Goal: Information Seeking & Learning: Learn about a topic

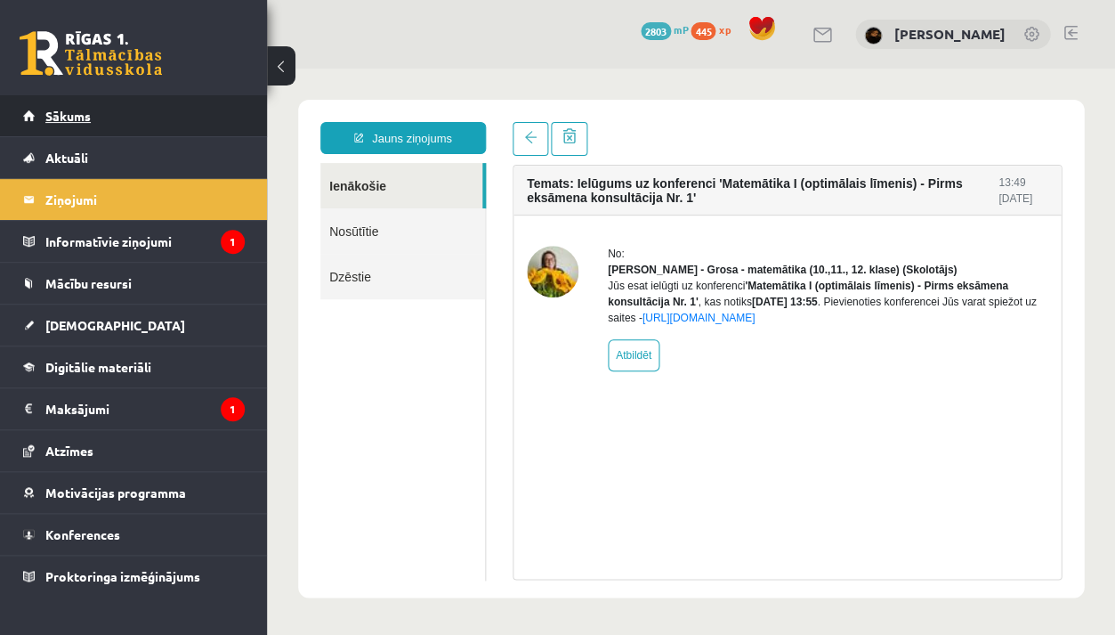
click at [144, 105] on link "Sākums" at bounding box center [134, 115] width 222 height 41
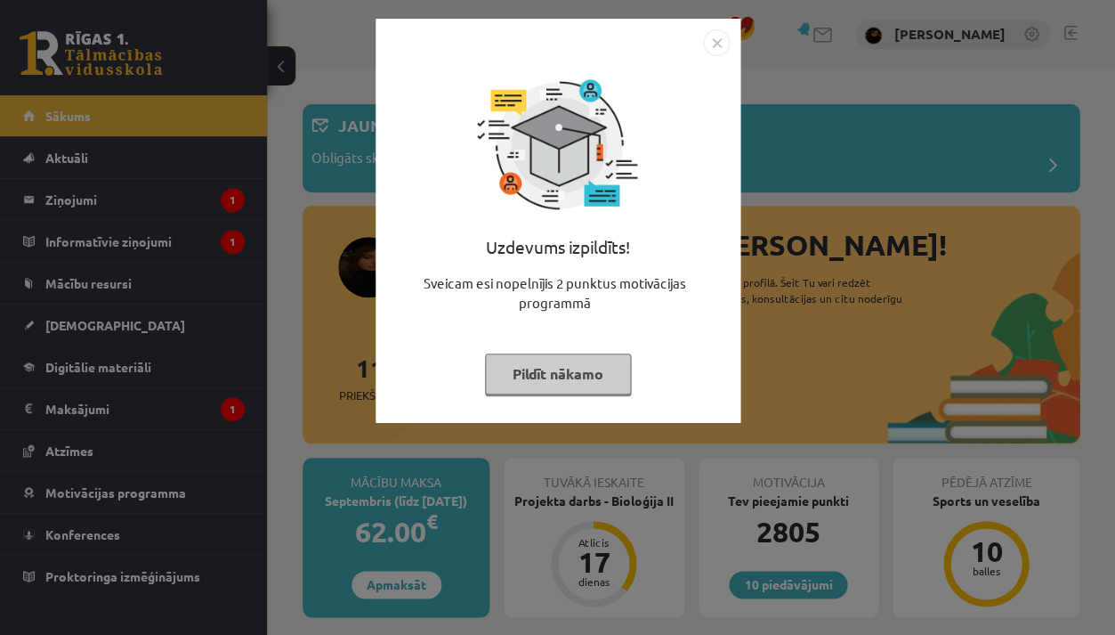
click at [267, 308] on div "Uzdevums izpildīts! Sveicam esi nopelnījis 2 punktus motivācijas programmā Pild…" at bounding box center [557, 317] width 1115 height 635
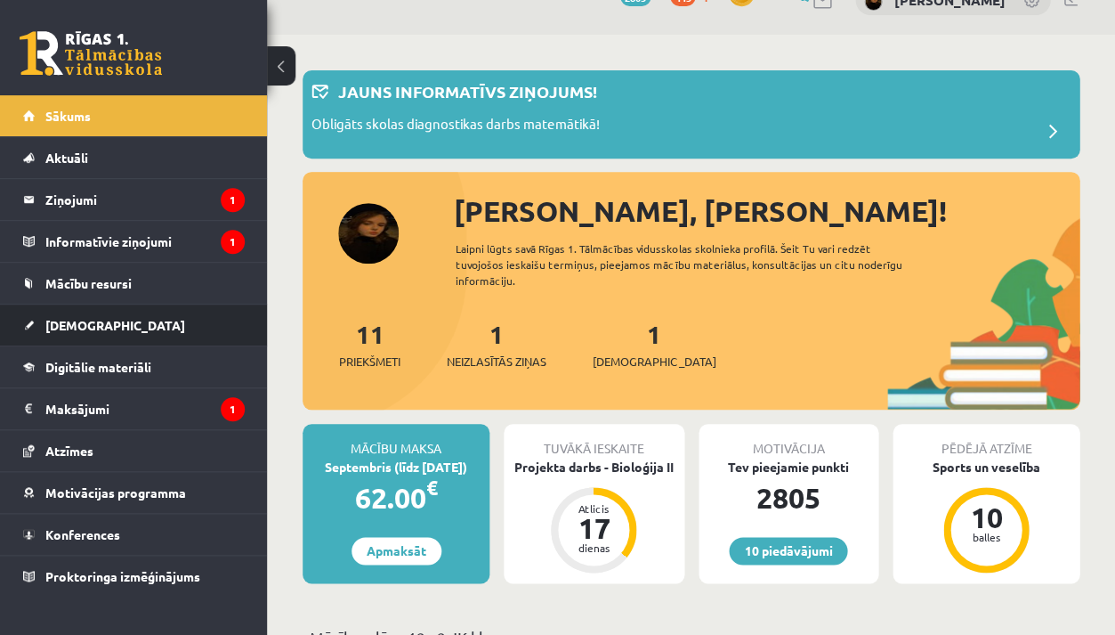
scroll to position [36, 0]
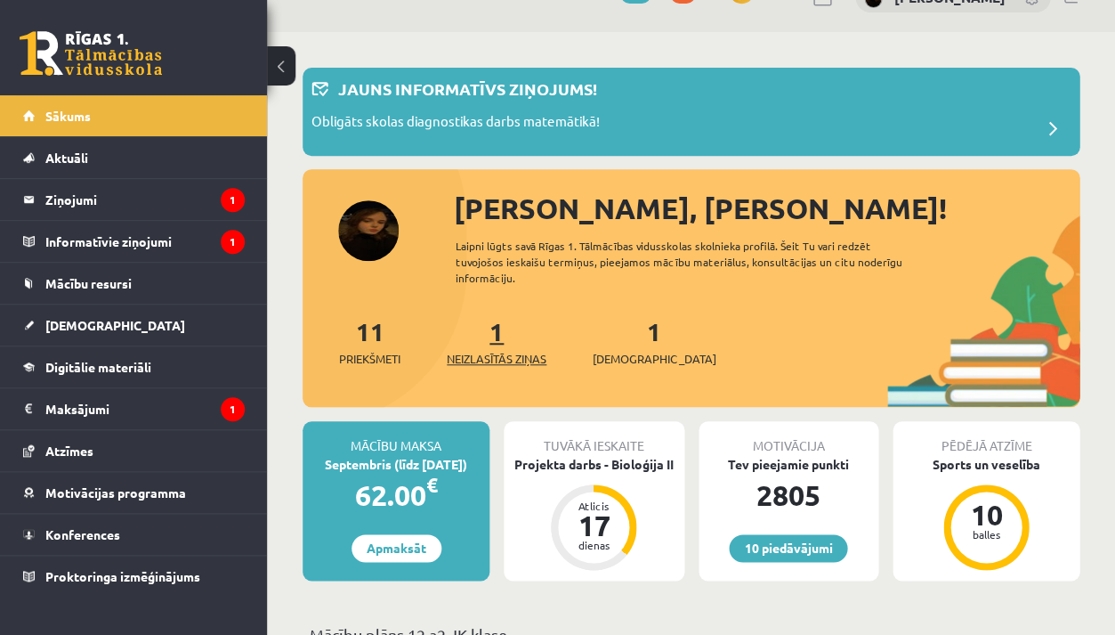
click at [516, 351] on span "Neizlasītās ziņas" at bounding box center [497, 359] width 100 height 18
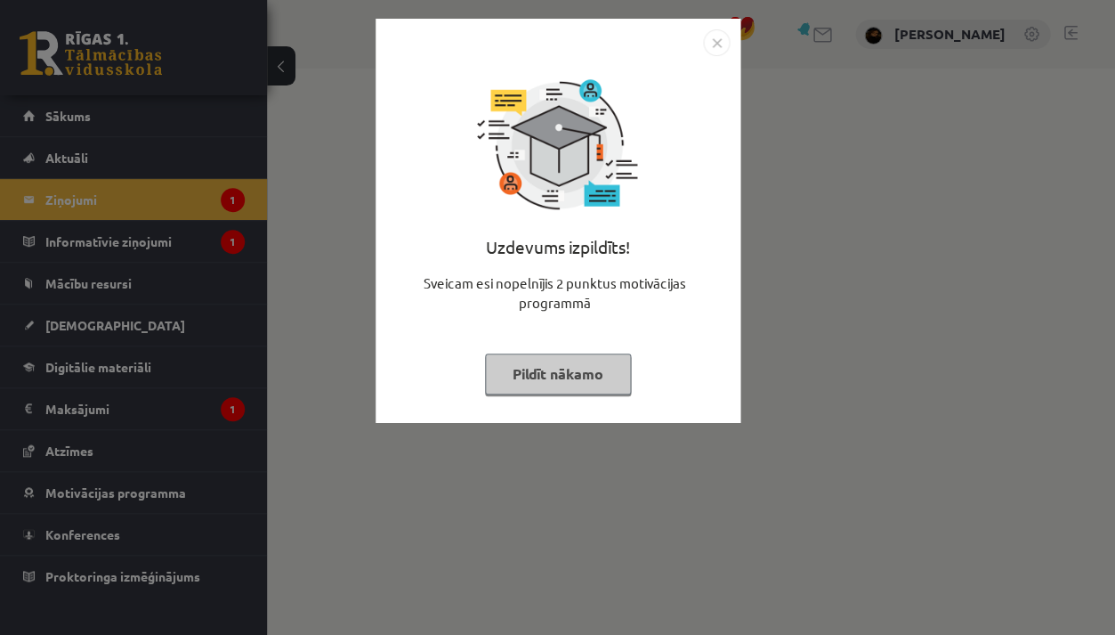
click at [717, 45] on img "Close" at bounding box center [716, 42] width 27 height 27
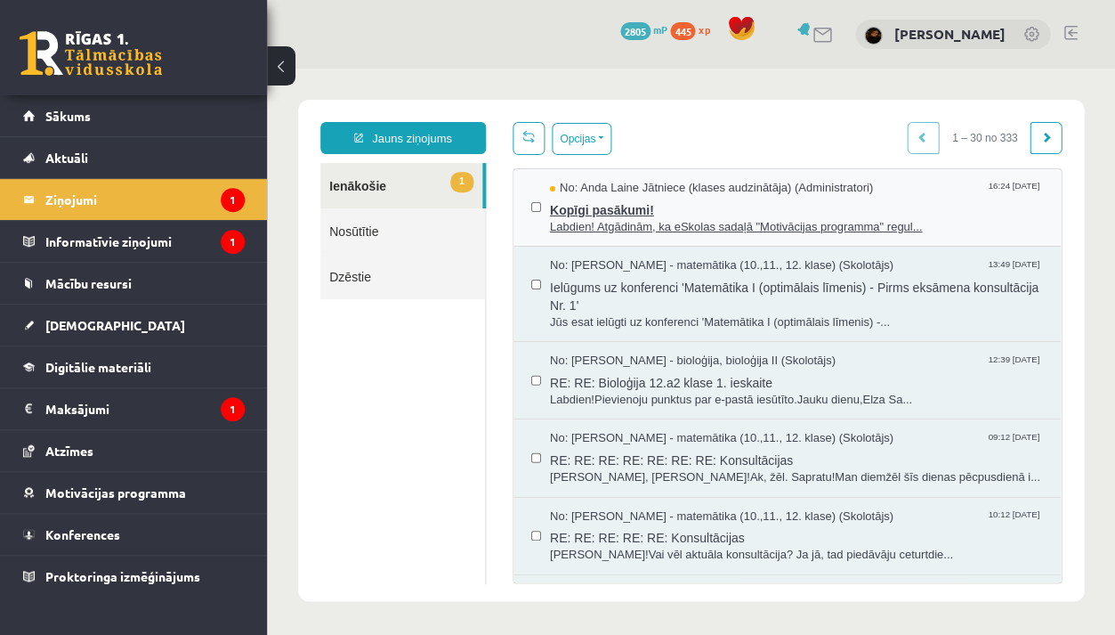
click at [721, 209] on span "Kopīgi pasākumi!" at bounding box center [796, 208] width 493 height 22
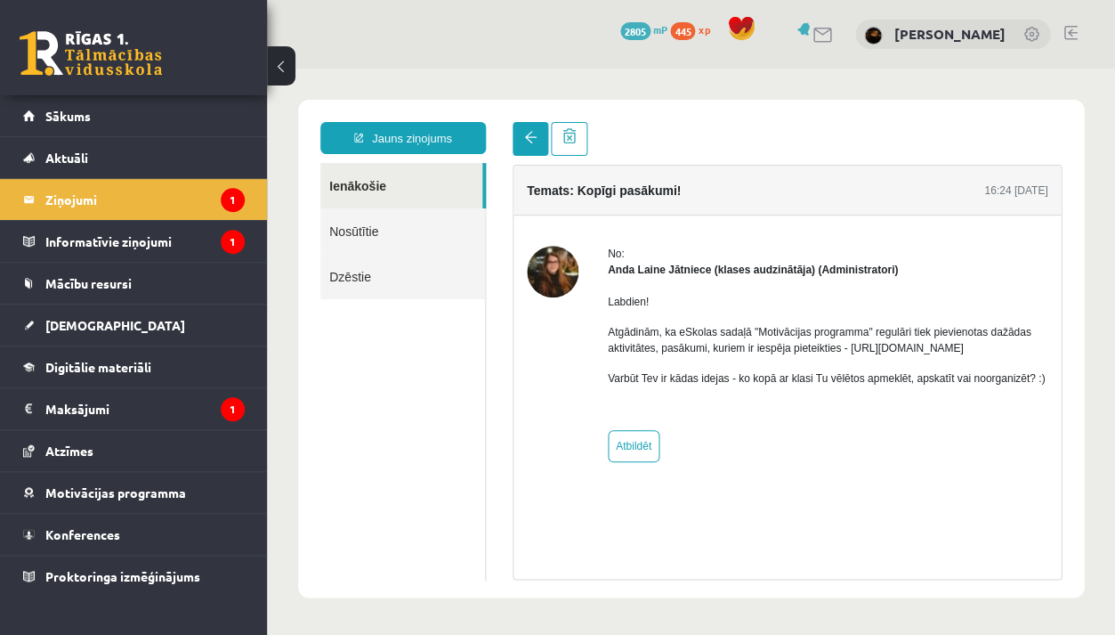
click at [526, 134] on span at bounding box center [530, 137] width 12 height 12
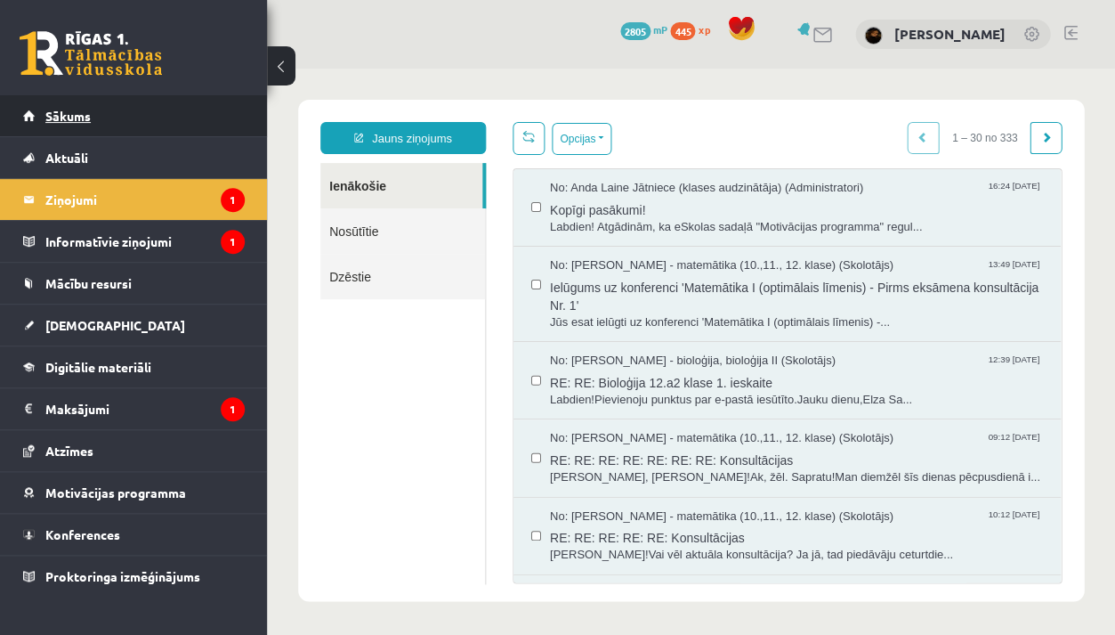
click at [215, 123] on link "Sākums" at bounding box center [134, 115] width 222 height 41
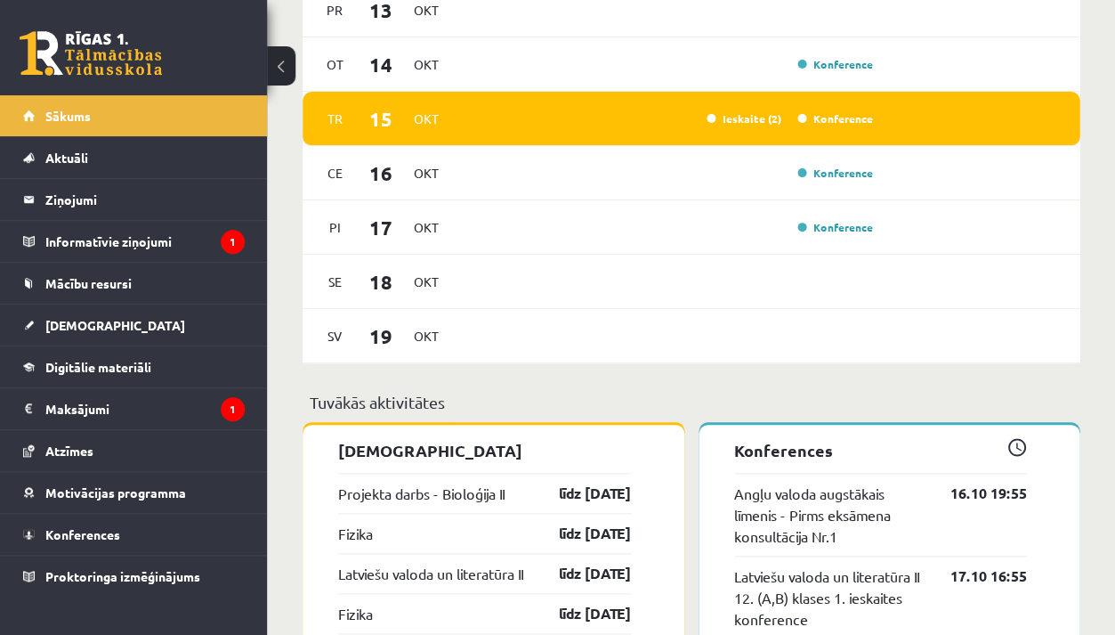
scroll to position [1325, 0]
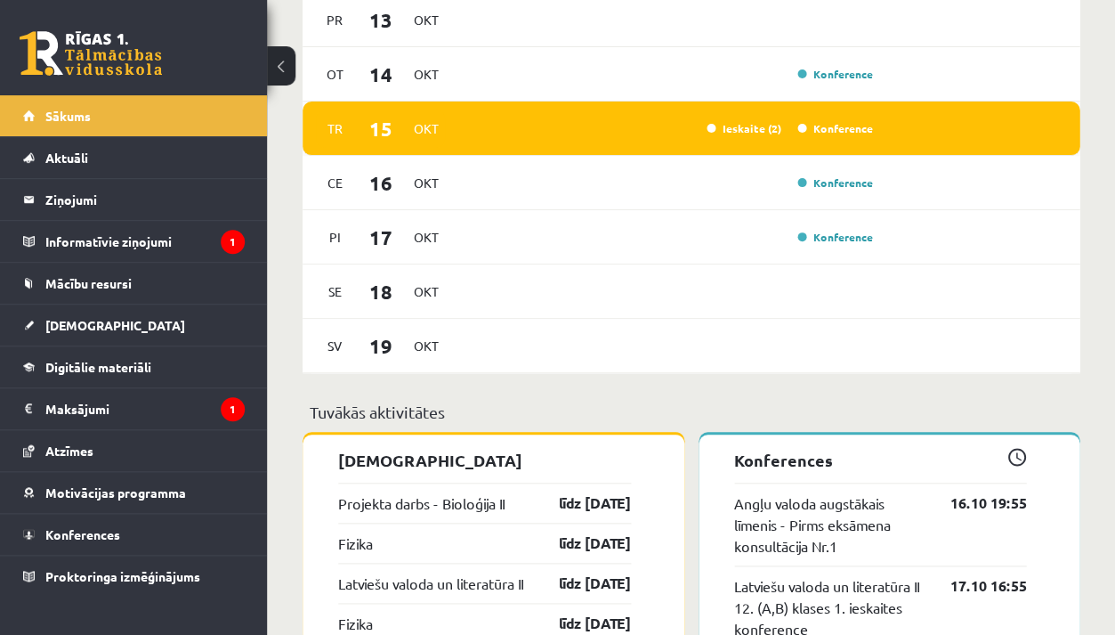
click at [896, 129] on div "Tr 15 Okt Ieskaite (2) Konference" at bounding box center [691, 128] width 777 height 54
click at [870, 128] on link "Konference" at bounding box center [835, 128] width 75 height 14
click at [865, 182] on link "Konference" at bounding box center [835, 182] width 75 height 14
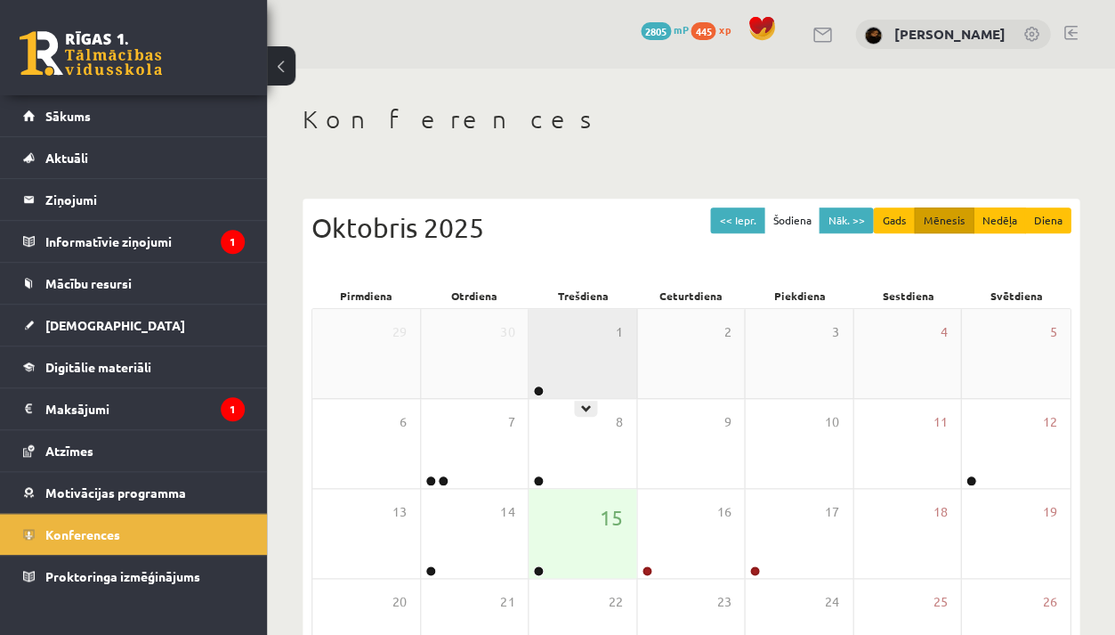
click at [606, 379] on div "1" at bounding box center [583, 353] width 108 height 89
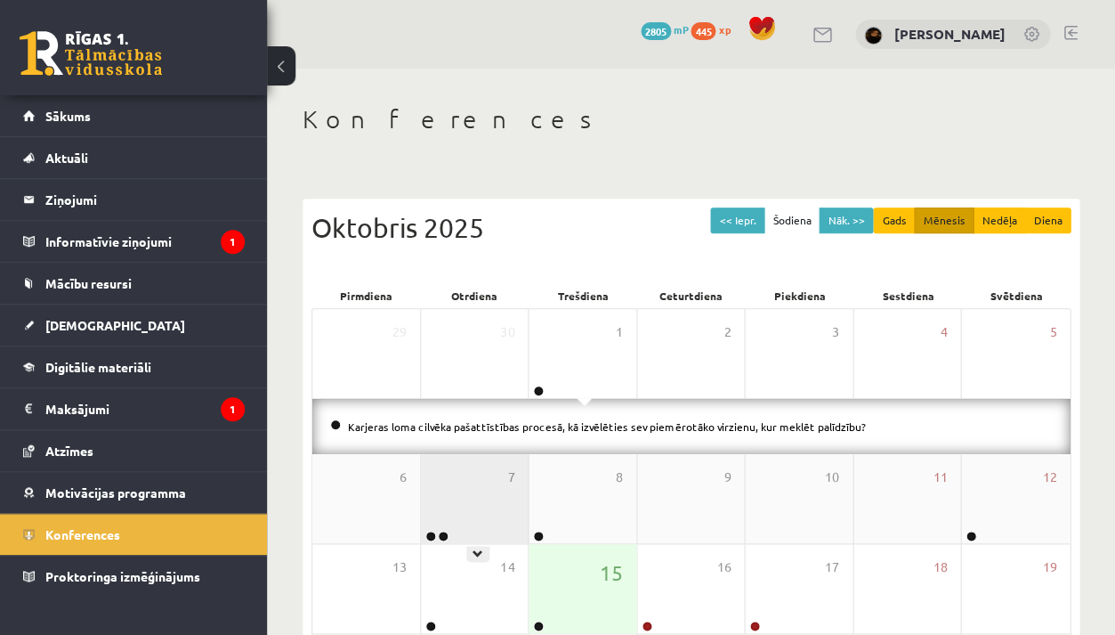
click at [487, 512] on div "7" at bounding box center [475, 498] width 108 height 89
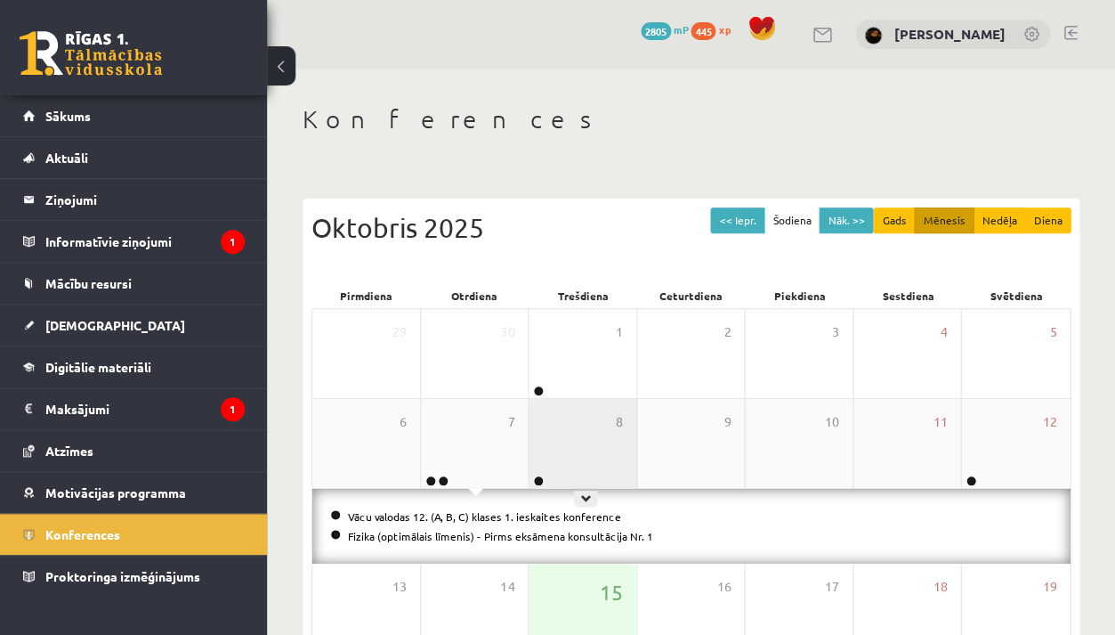
click at [587, 456] on div "8" at bounding box center [583, 443] width 108 height 89
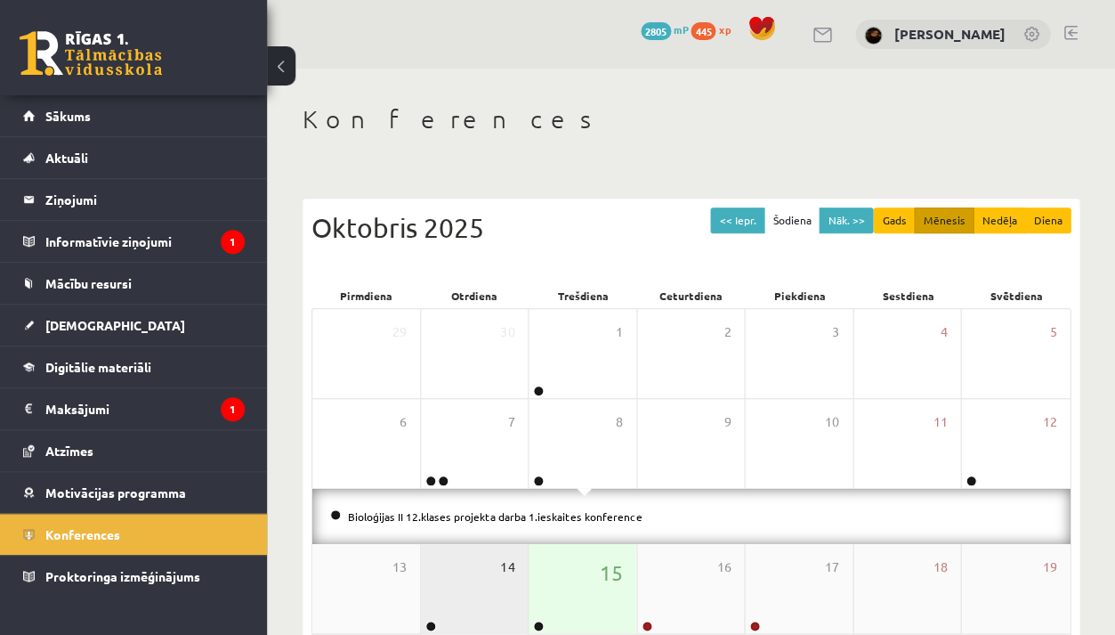
click at [508, 562] on span "14" at bounding box center [507, 567] width 14 height 20
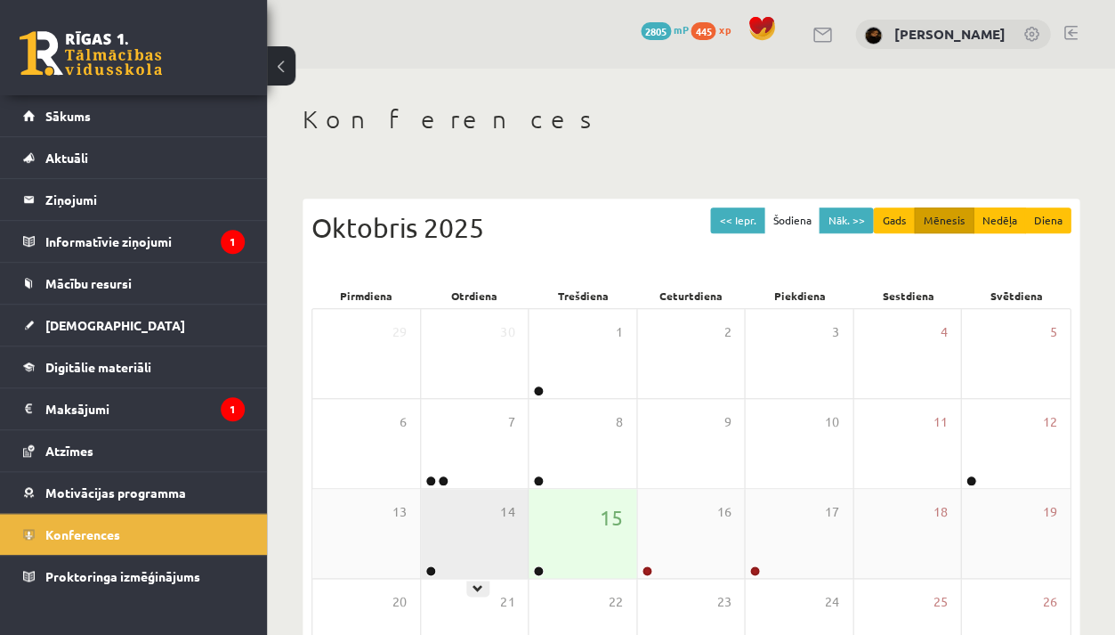
click at [476, 555] on div "14" at bounding box center [475, 533] width 108 height 89
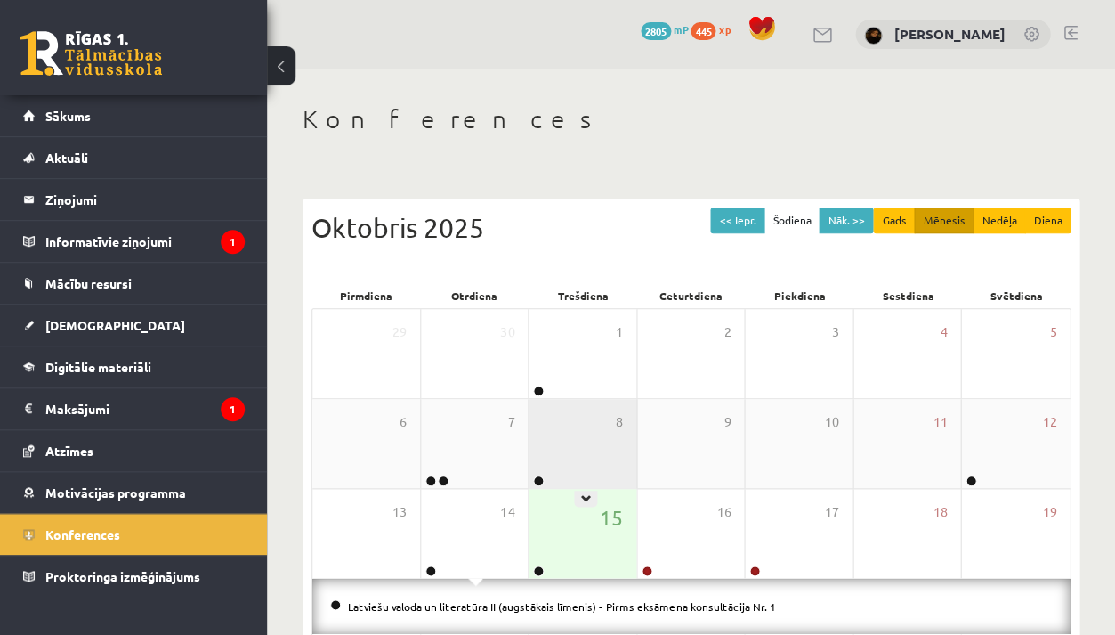
click at [620, 468] on div "8" at bounding box center [583, 443] width 108 height 89
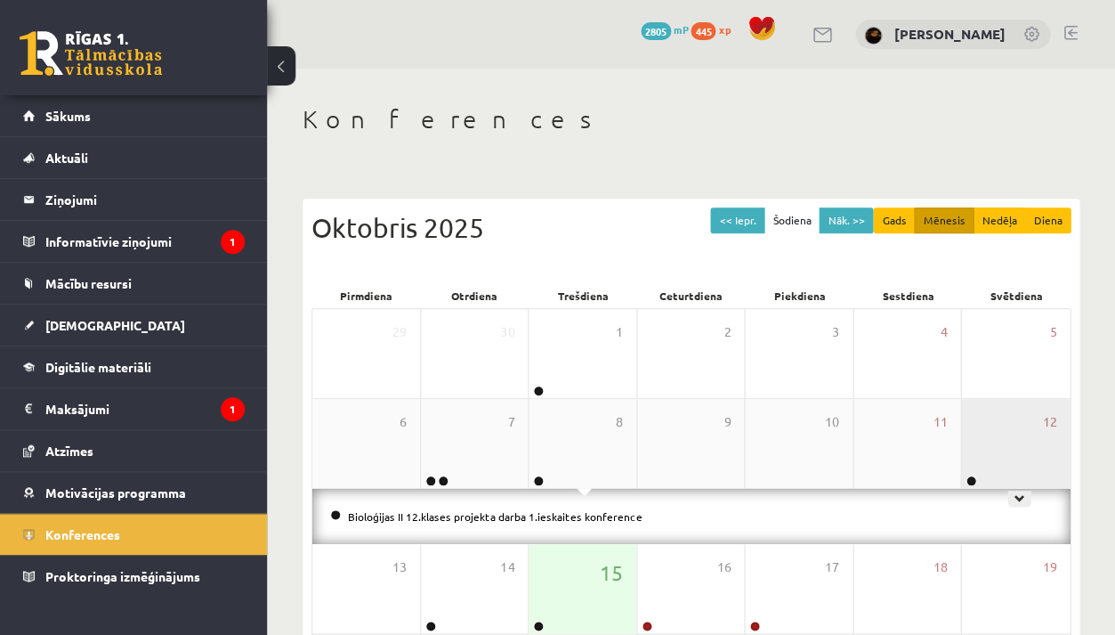
click at [1005, 441] on div "12" at bounding box center [1015, 443] width 109 height 89
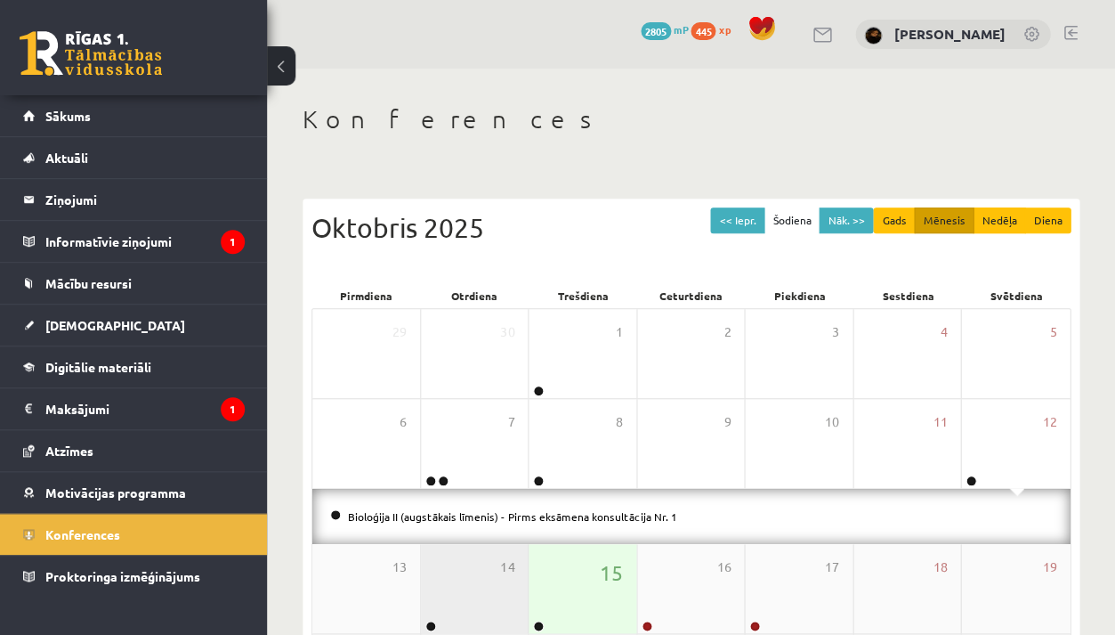
click at [449, 578] on div "14" at bounding box center [475, 588] width 108 height 89
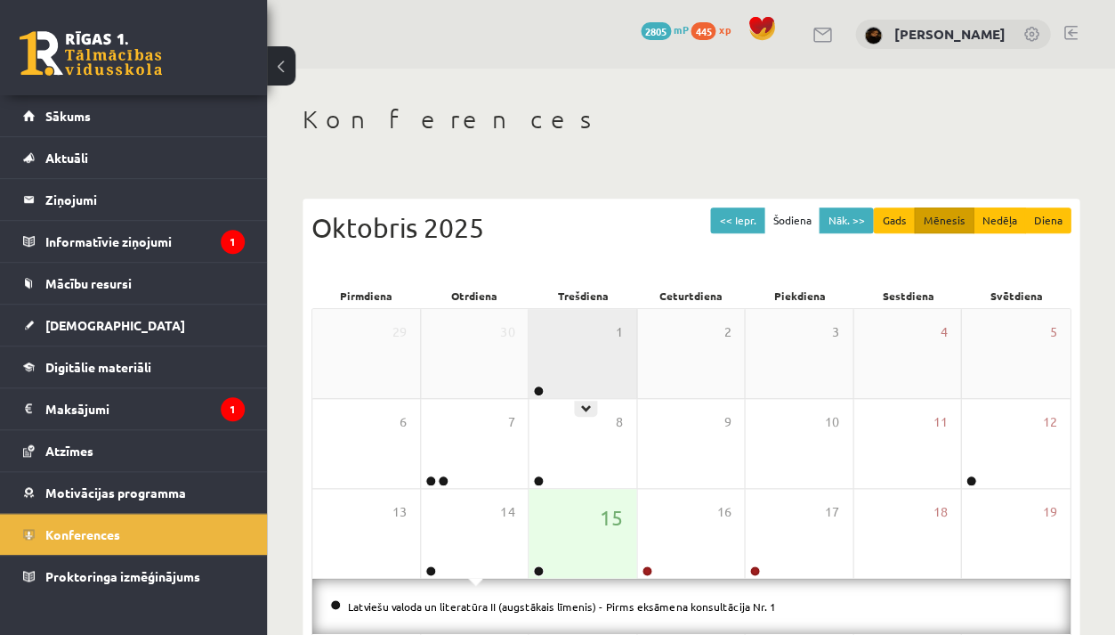
click at [600, 372] on div "1" at bounding box center [583, 353] width 108 height 89
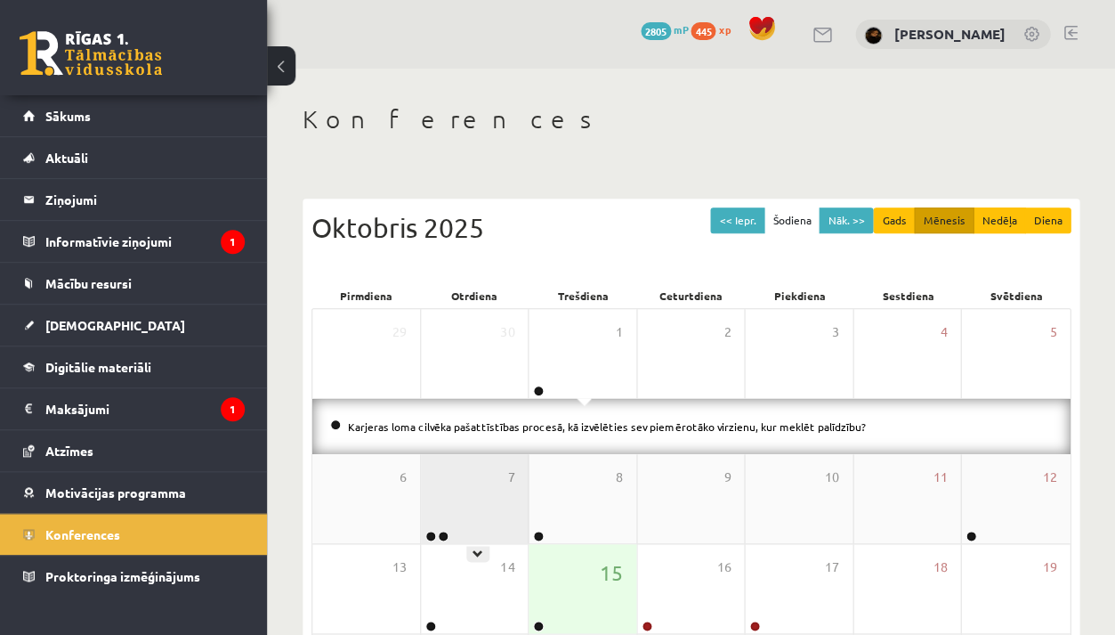
click at [510, 516] on div "7" at bounding box center [475, 498] width 108 height 89
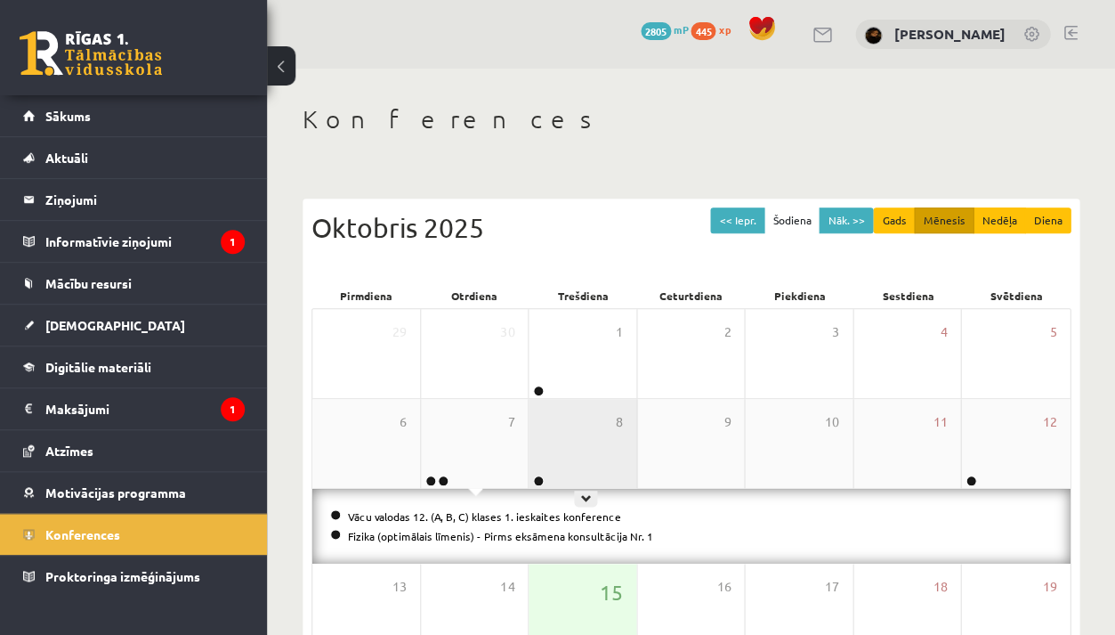
click at [577, 436] on div "8" at bounding box center [583, 443] width 108 height 89
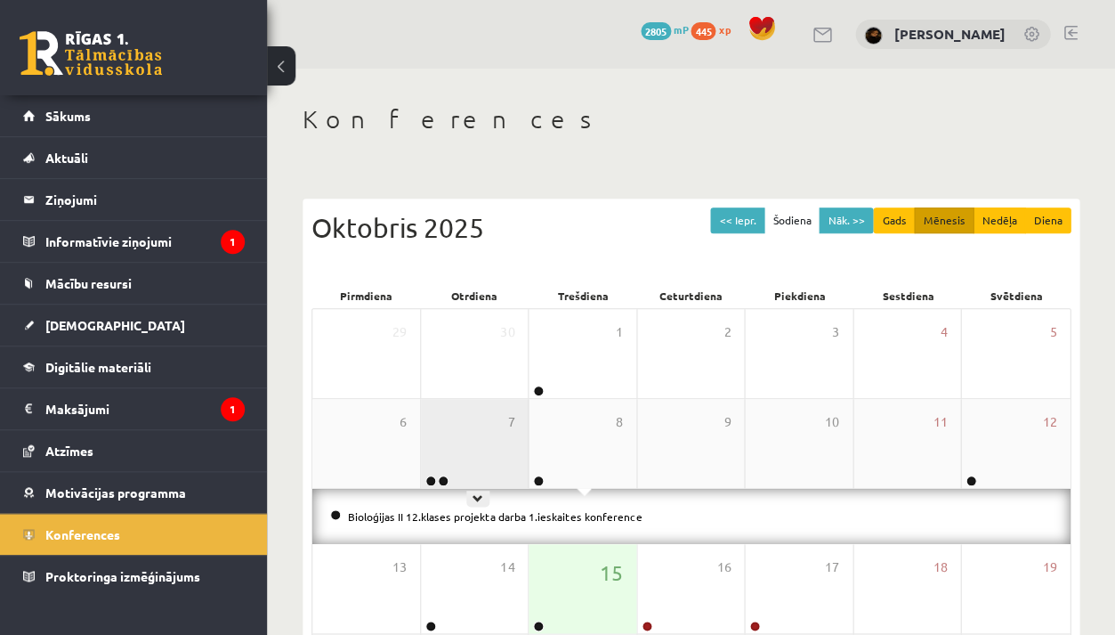
click at [454, 448] on div "7" at bounding box center [475, 443] width 108 height 89
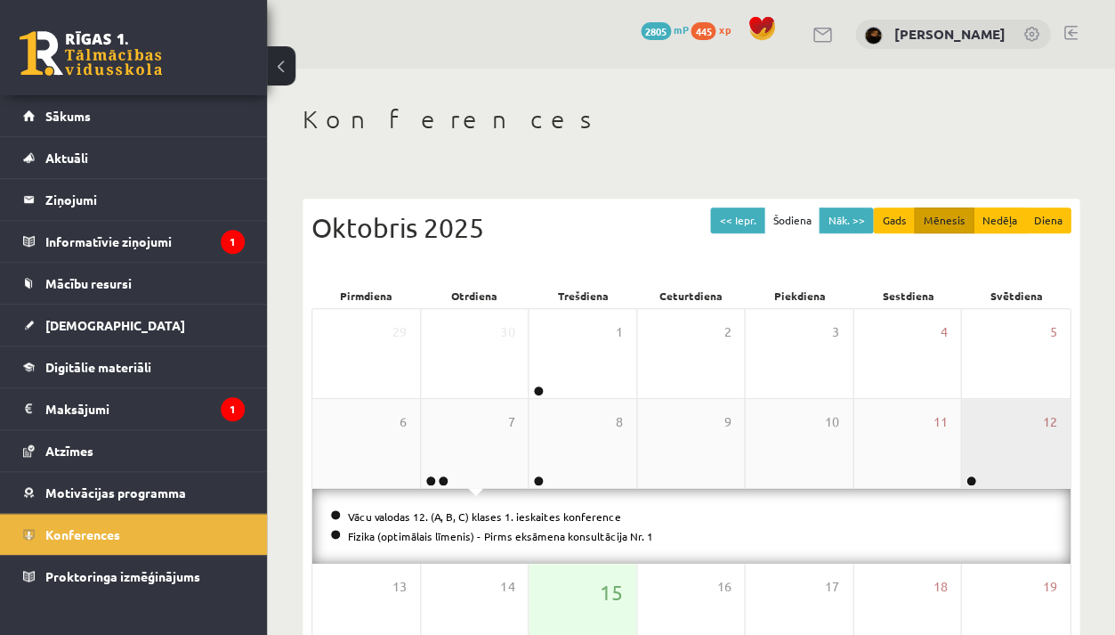
click at [984, 447] on div "12" at bounding box center [1015, 443] width 109 height 89
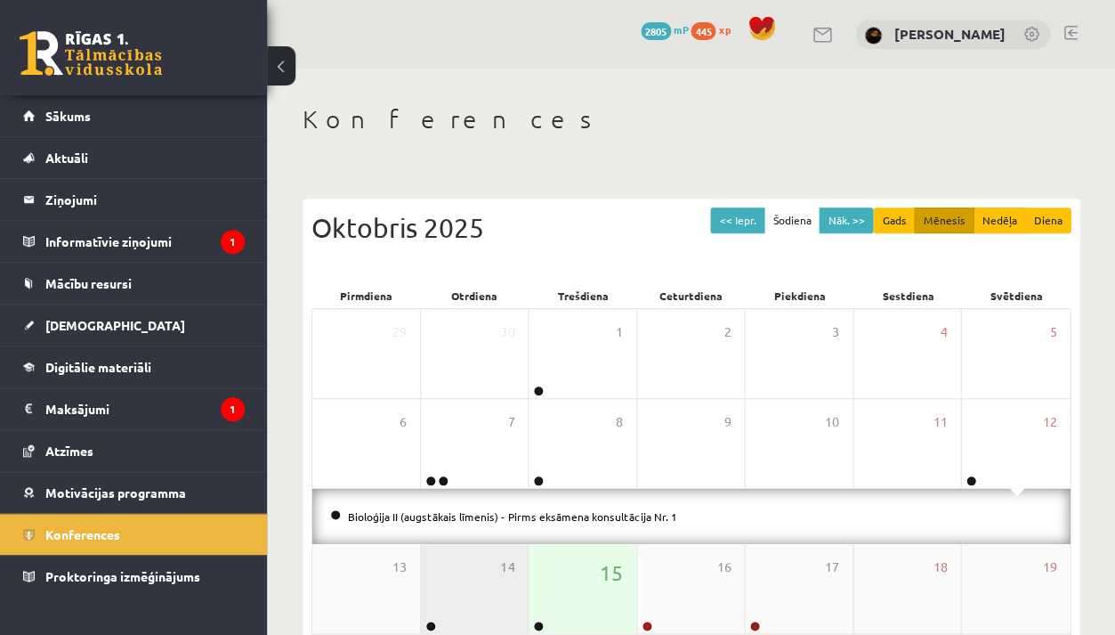
click at [457, 559] on div "14" at bounding box center [475, 588] width 108 height 89
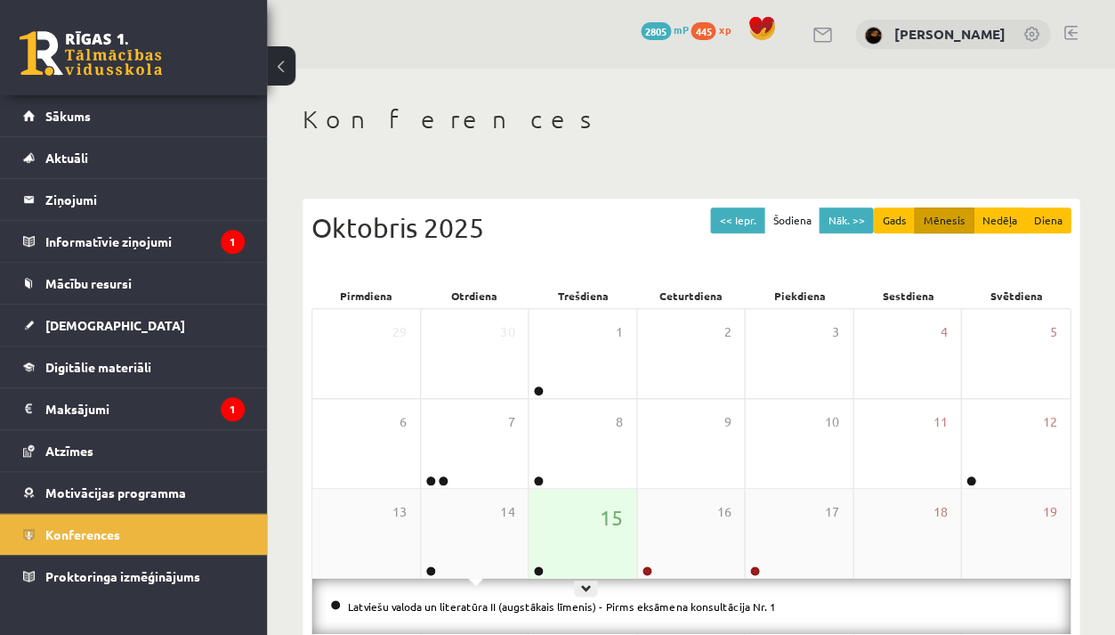
click at [603, 562] on div "15" at bounding box center [583, 533] width 108 height 89
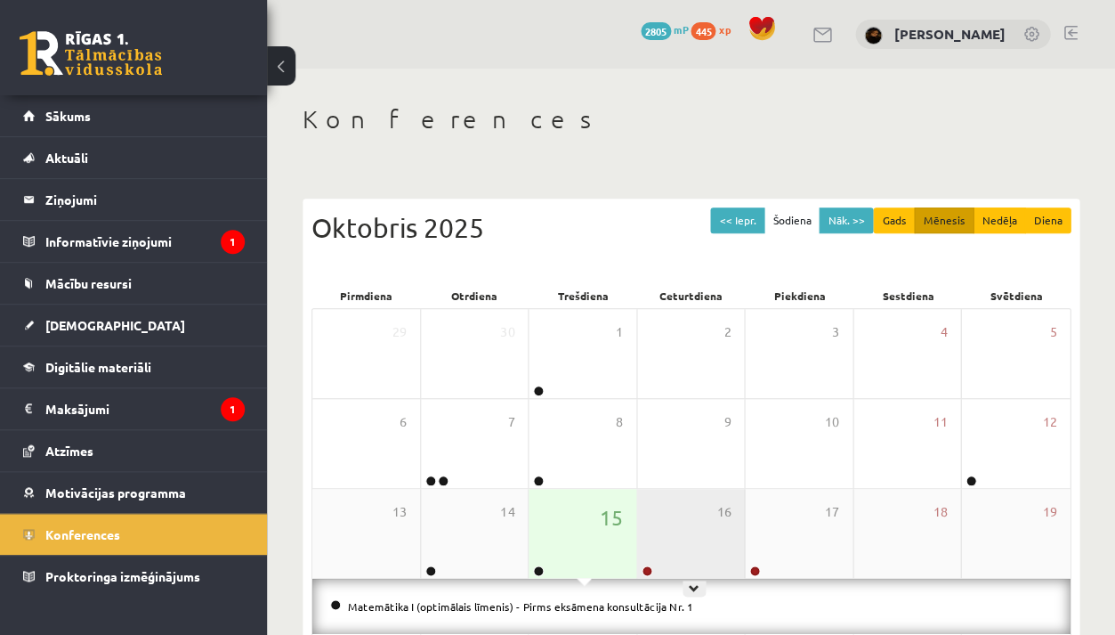
click at [669, 546] on div "16" at bounding box center [691, 533] width 108 height 89
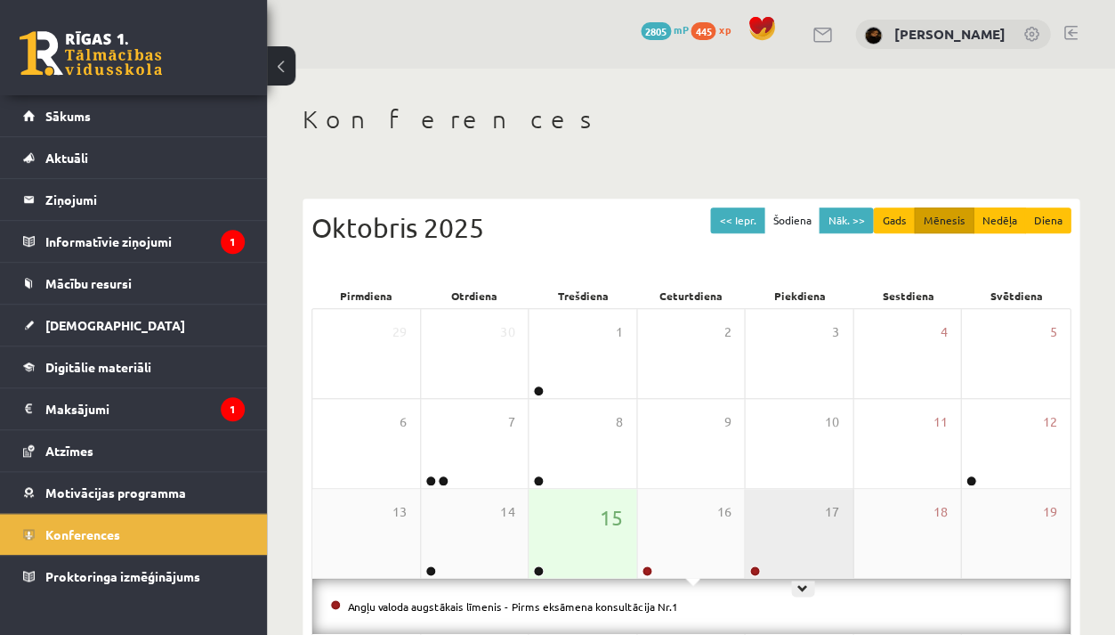
click at [788, 539] on div "17" at bounding box center [799, 533] width 108 height 89
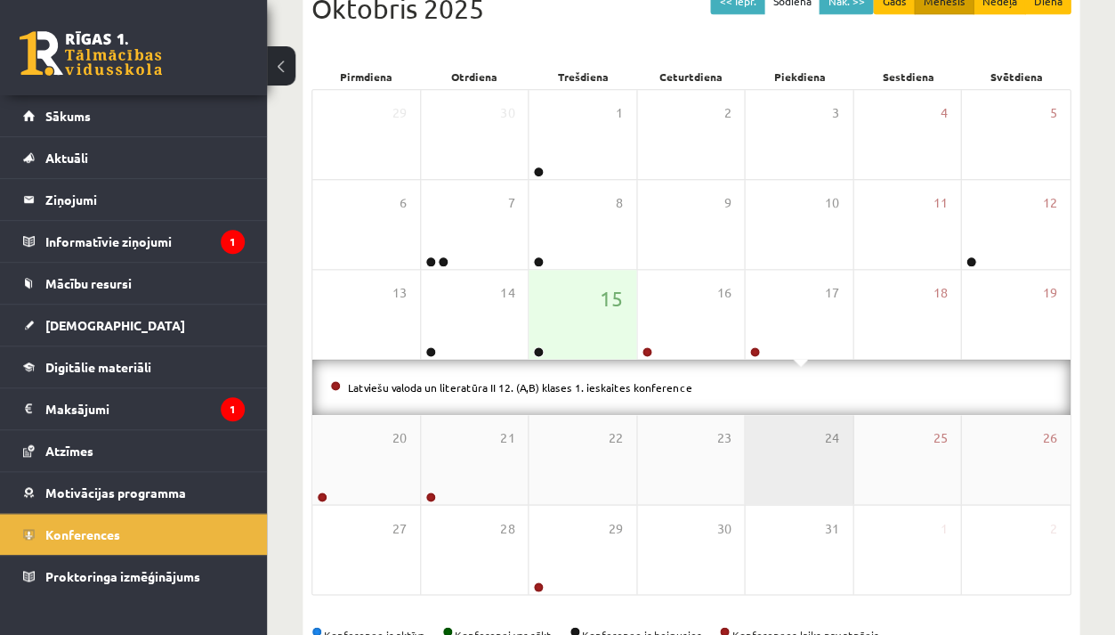
scroll to position [249, 0]
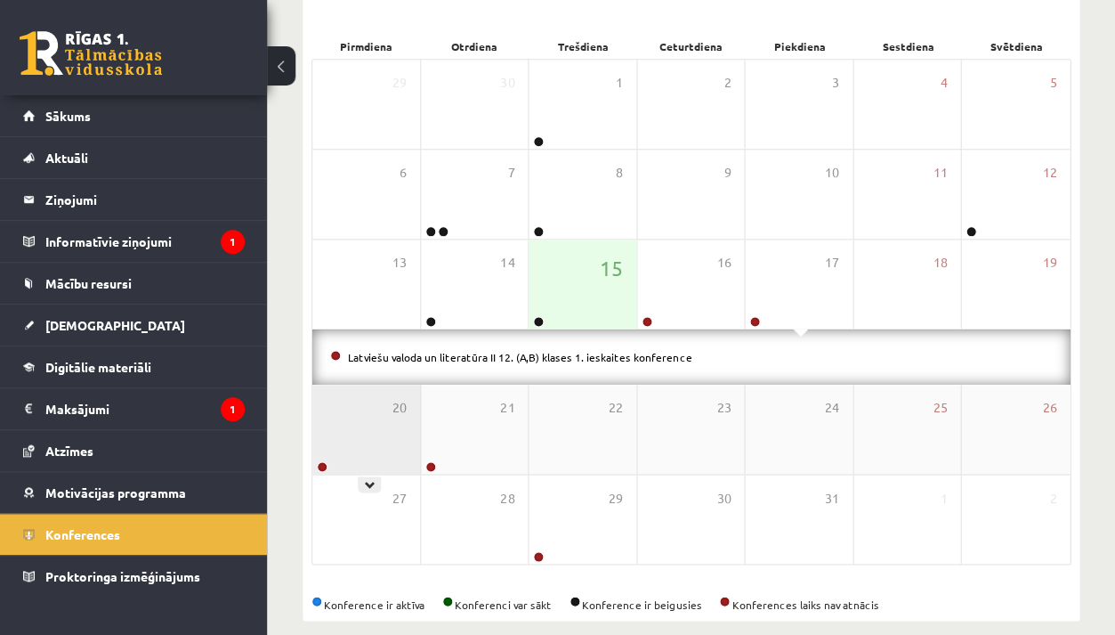
click at [374, 408] on div "20" at bounding box center [366, 429] width 108 height 89
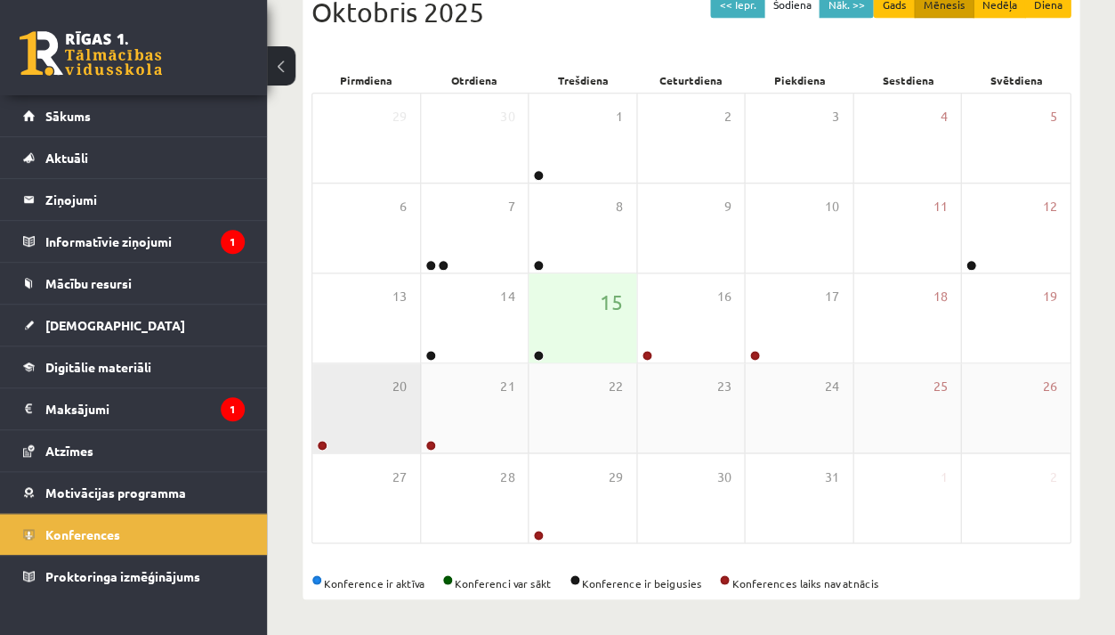
scroll to position [213, 0]
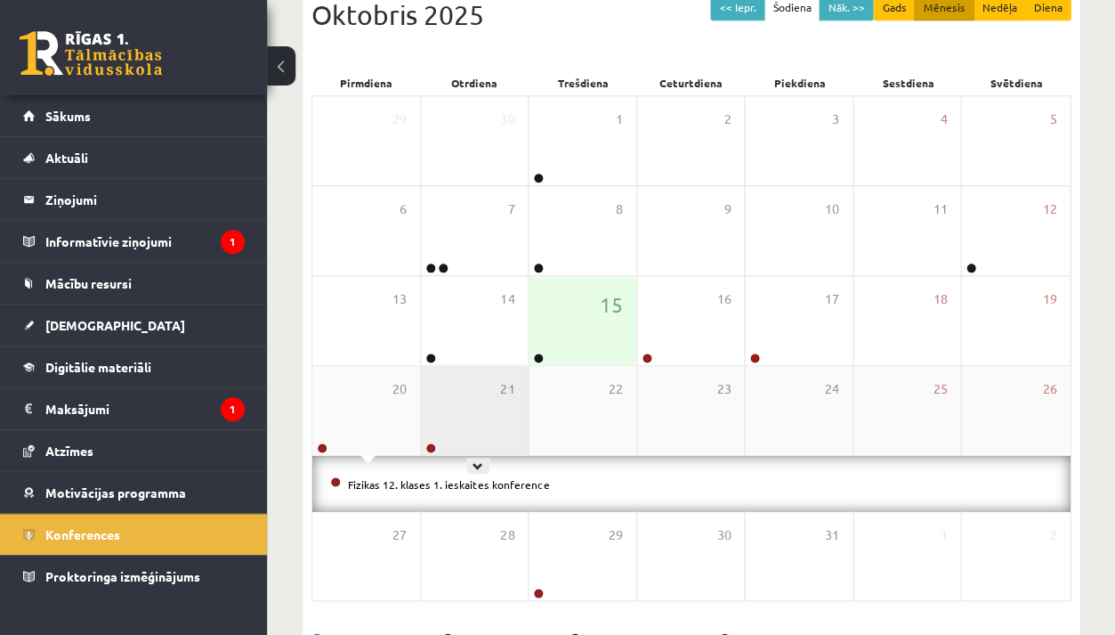
click at [486, 397] on div "21" at bounding box center [475, 410] width 108 height 89
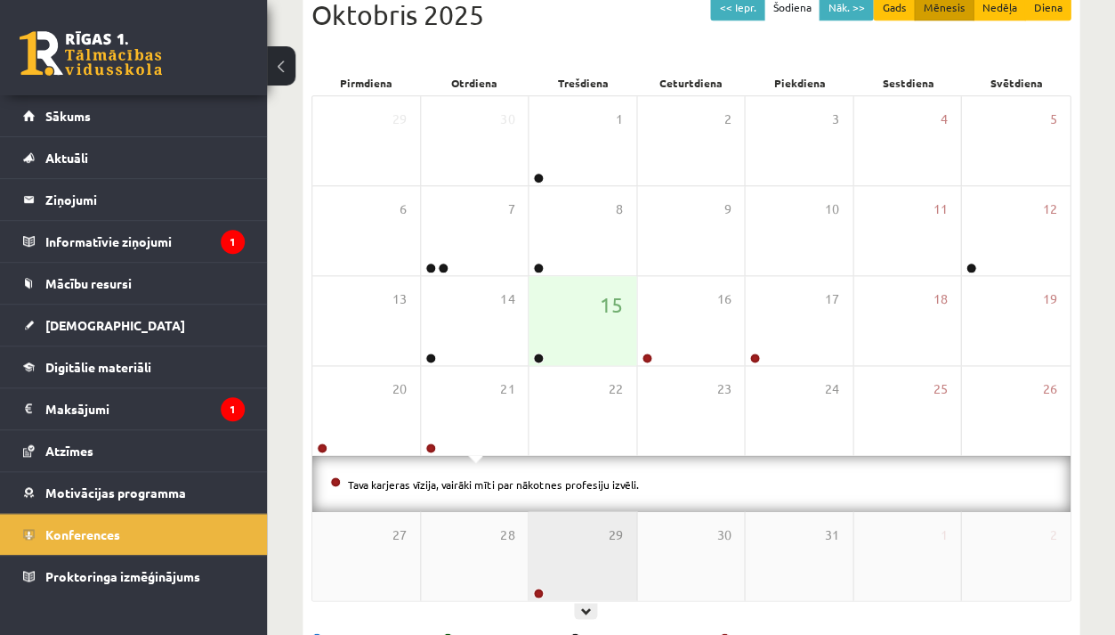
click at [596, 518] on div "29" at bounding box center [583, 555] width 108 height 89
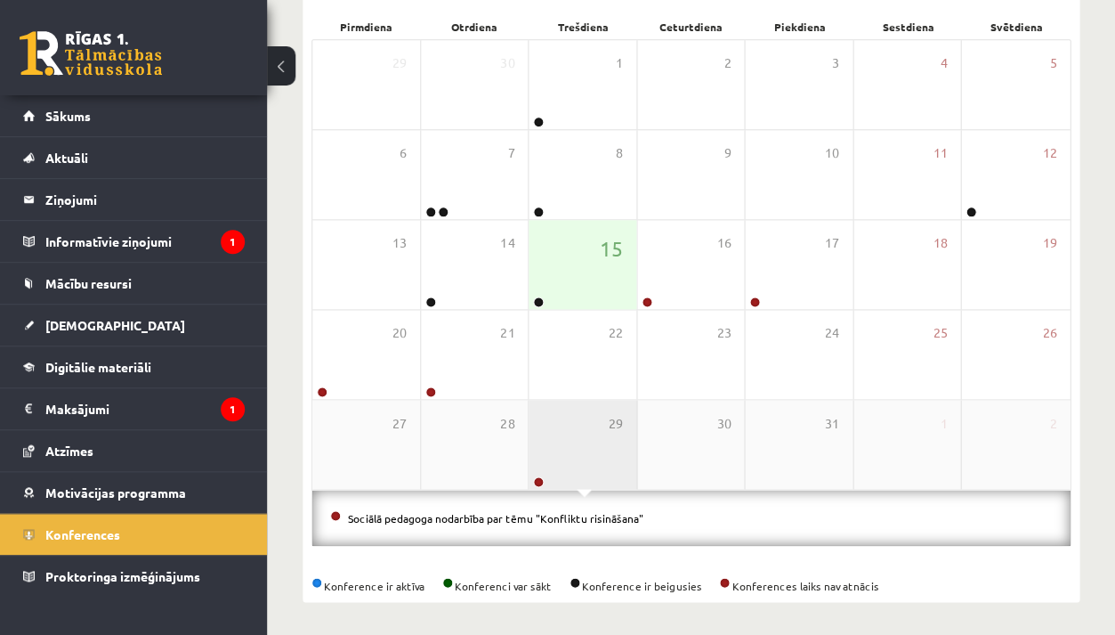
scroll to position [268, 0]
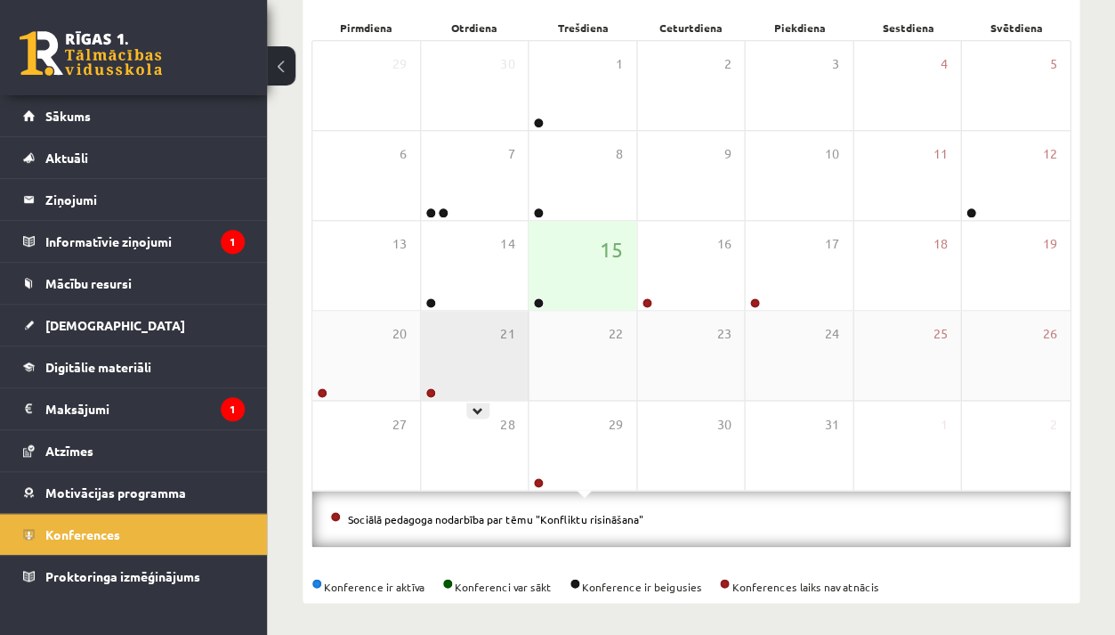
click at [457, 348] on div "21" at bounding box center [475, 355] width 108 height 89
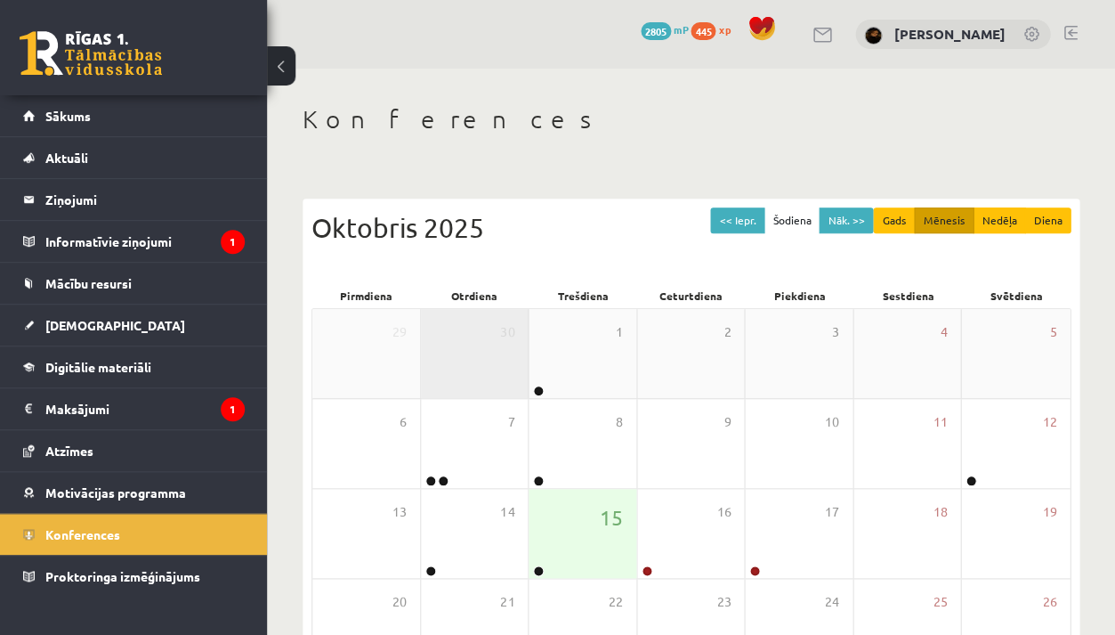
scroll to position [0, 0]
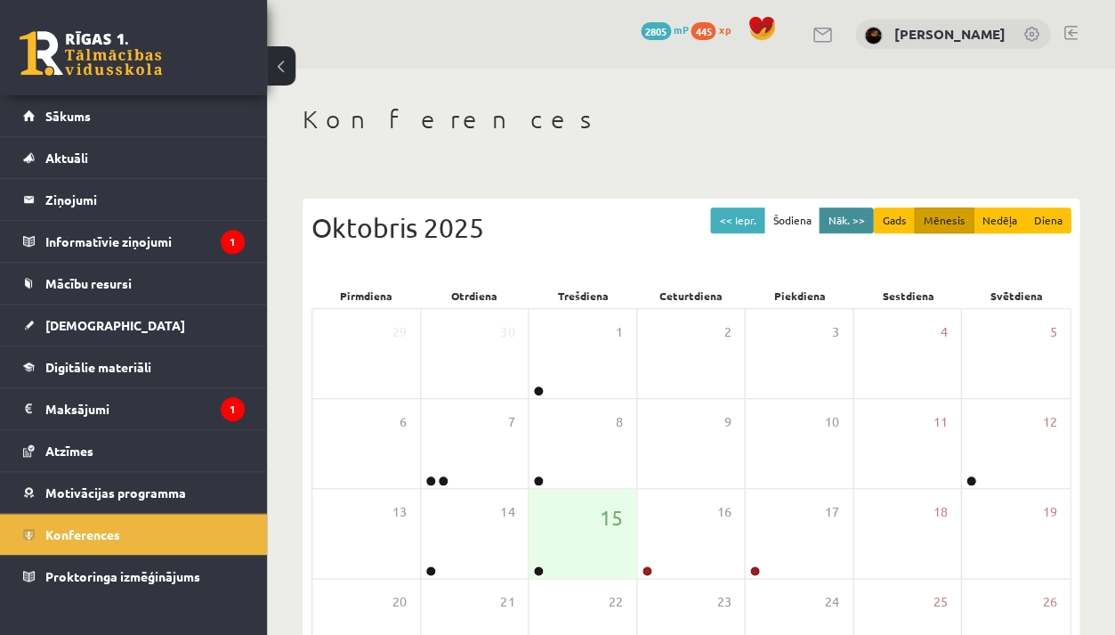
click at [847, 221] on button "Nāk. >>" at bounding box center [846, 220] width 54 height 26
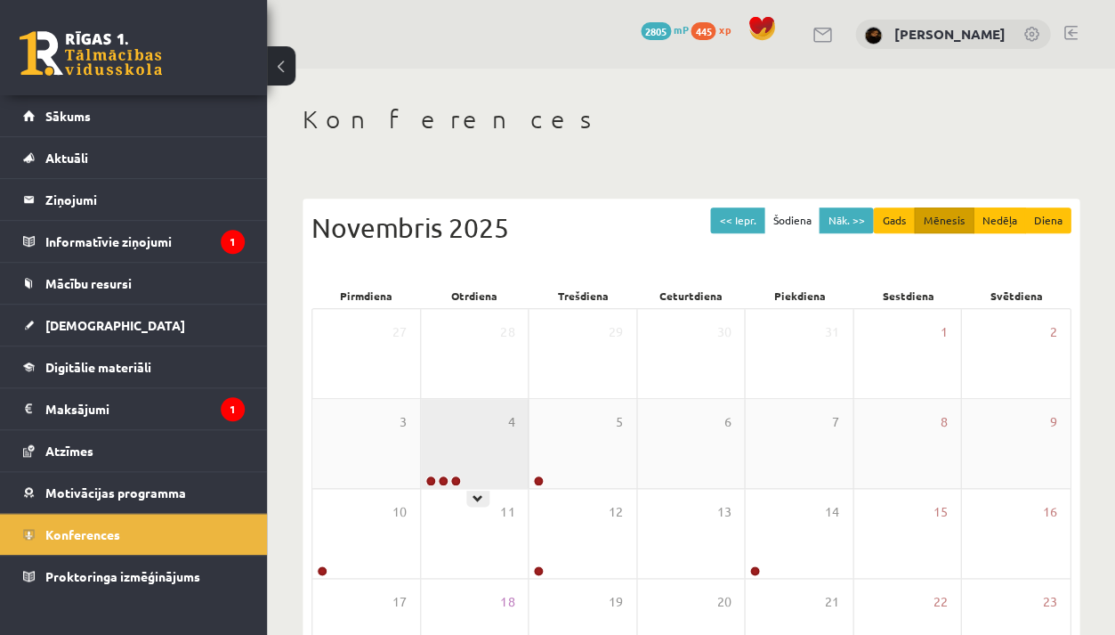
click at [496, 422] on div "4" at bounding box center [475, 443] width 108 height 89
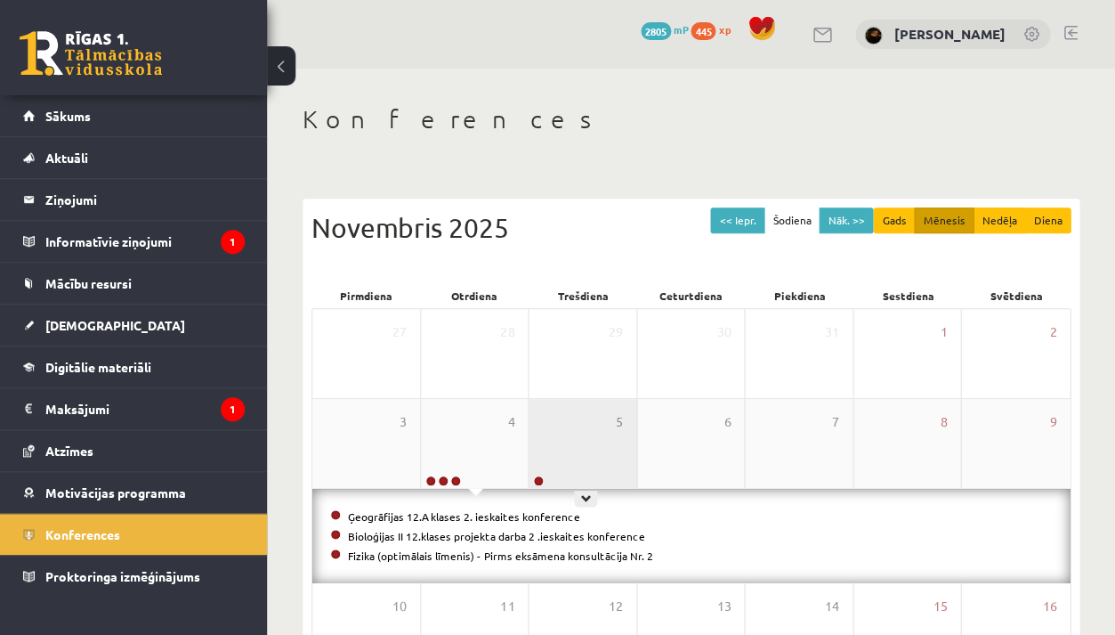
click at [586, 434] on div "5" at bounding box center [583, 443] width 108 height 89
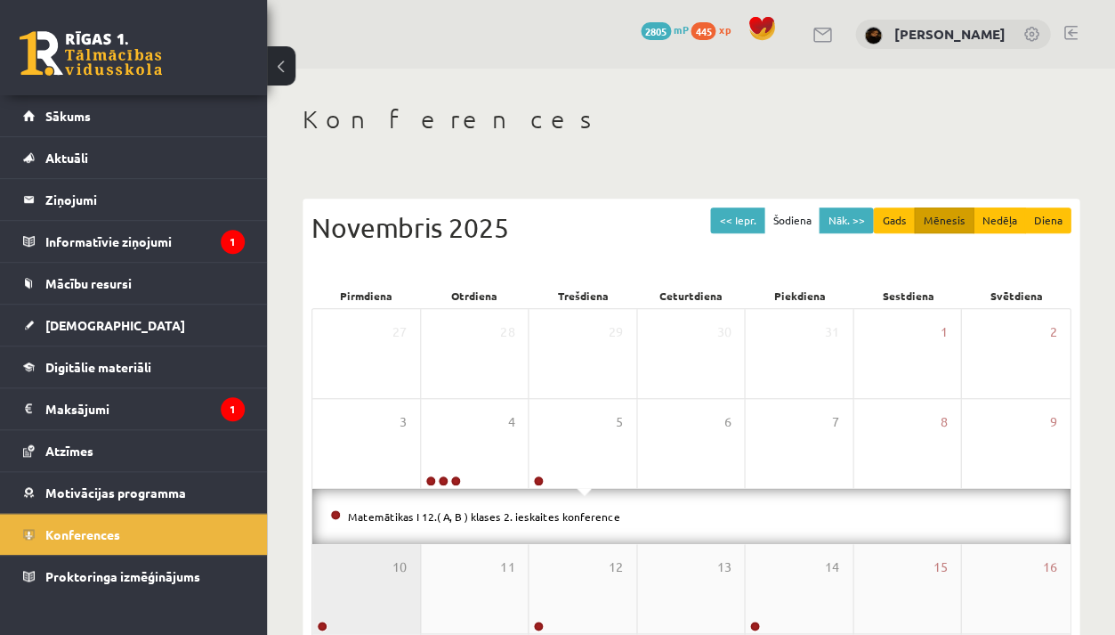
click at [357, 564] on div "10" at bounding box center [366, 588] width 108 height 89
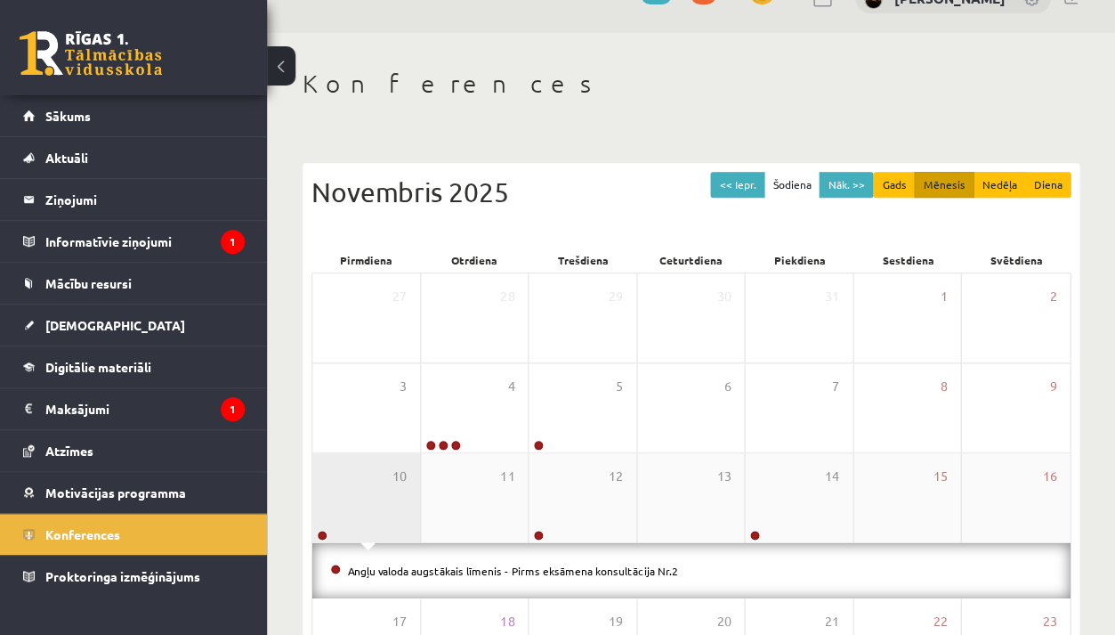
scroll to position [38, 0]
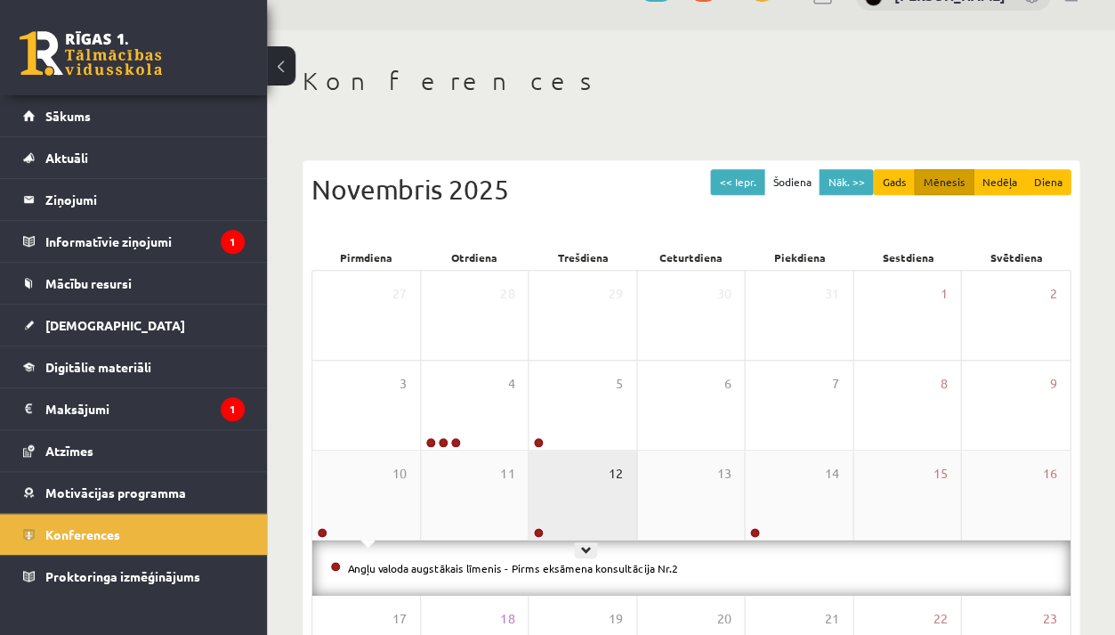
click at [614, 468] on span "12" at bounding box center [616, 474] width 14 height 20
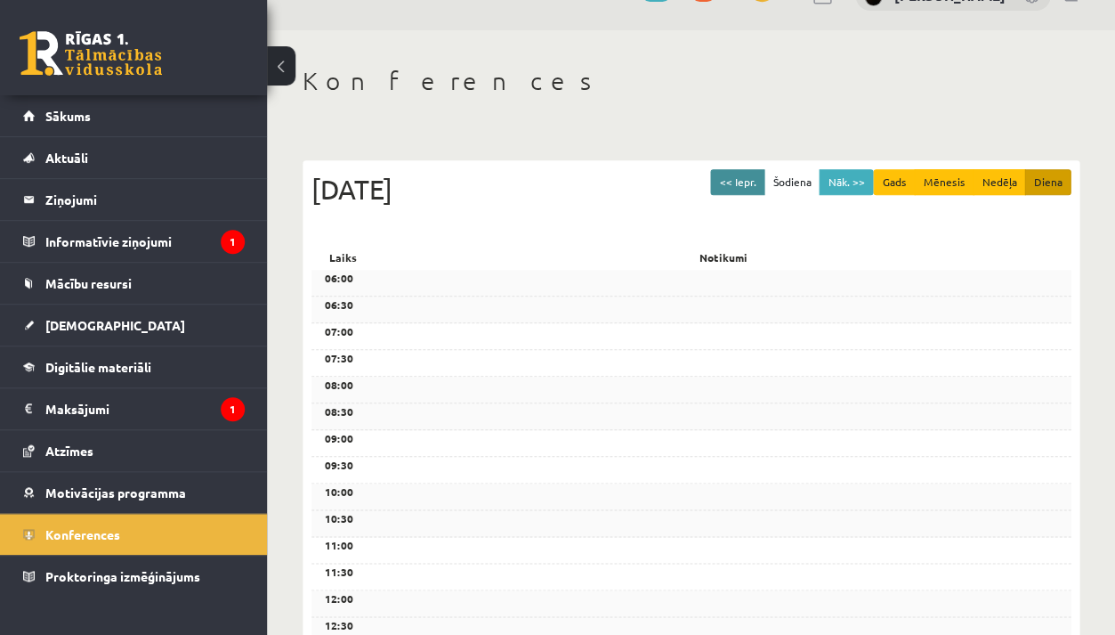
click at [751, 180] on button "<< Iepr." at bounding box center [737, 182] width 54 height 26
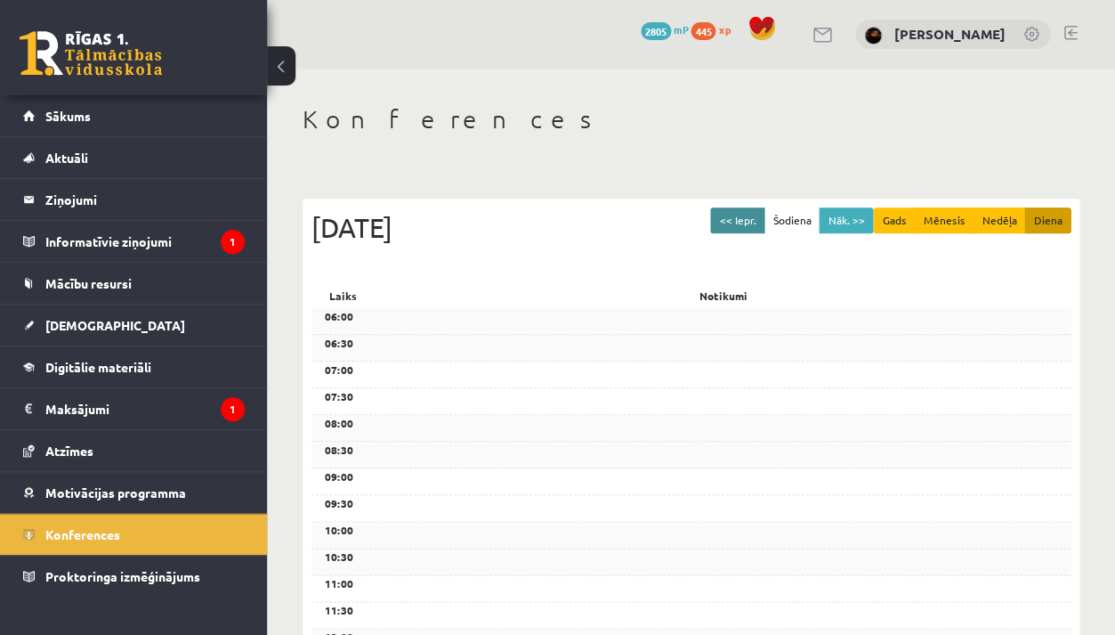
click at [748, 219] on button "<< Iepr." at bounding box center [737, 220] width 54 height 26
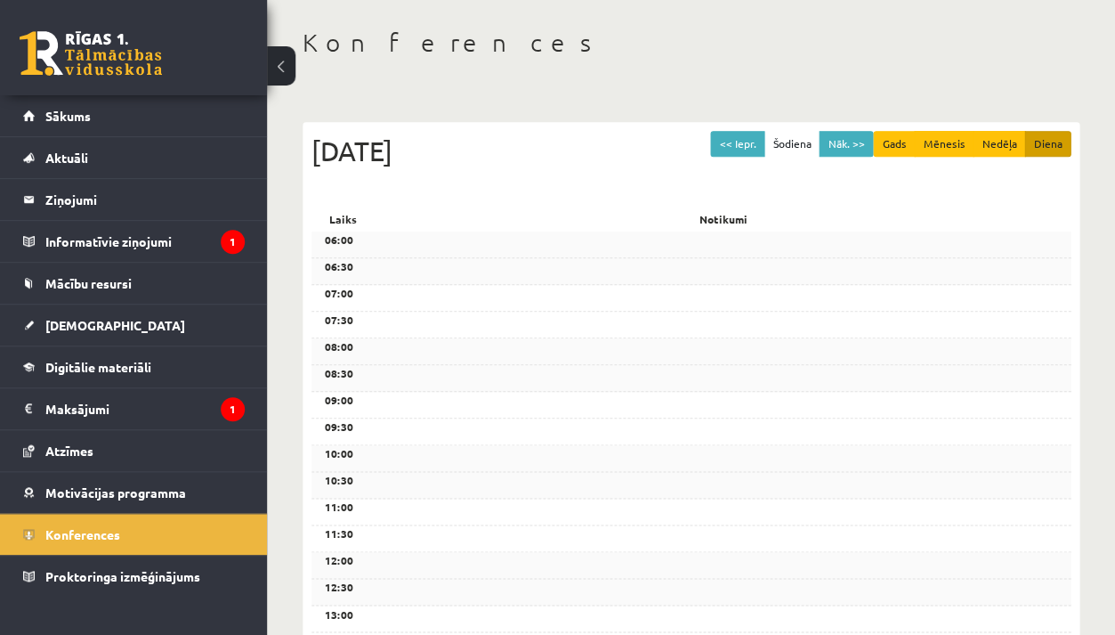
scroll to position [96, 0]
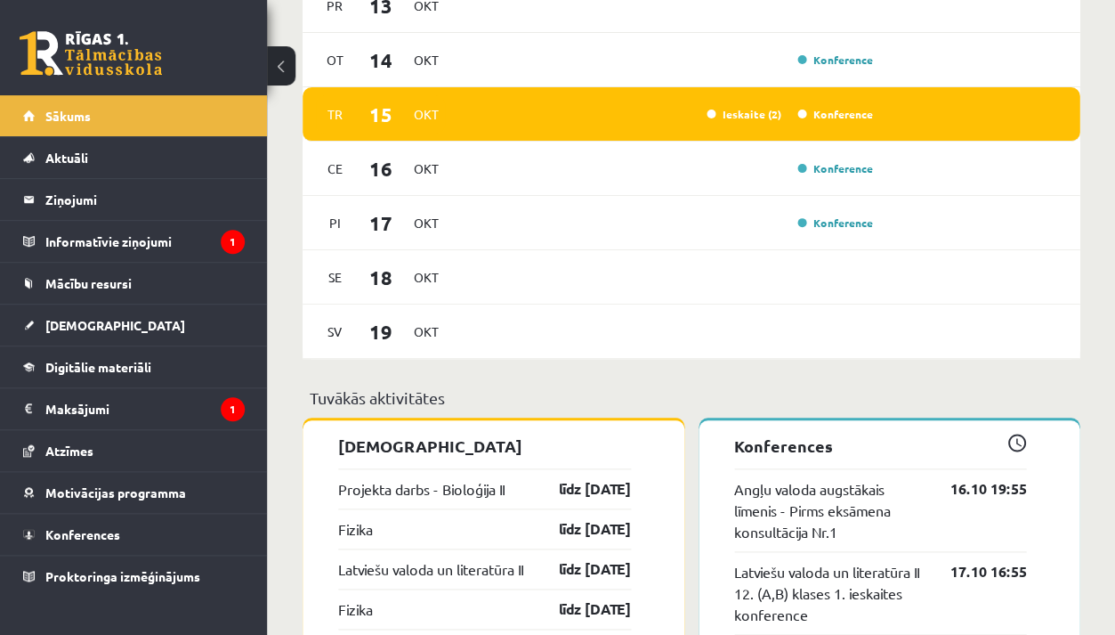
scroll to position [1089, 0]
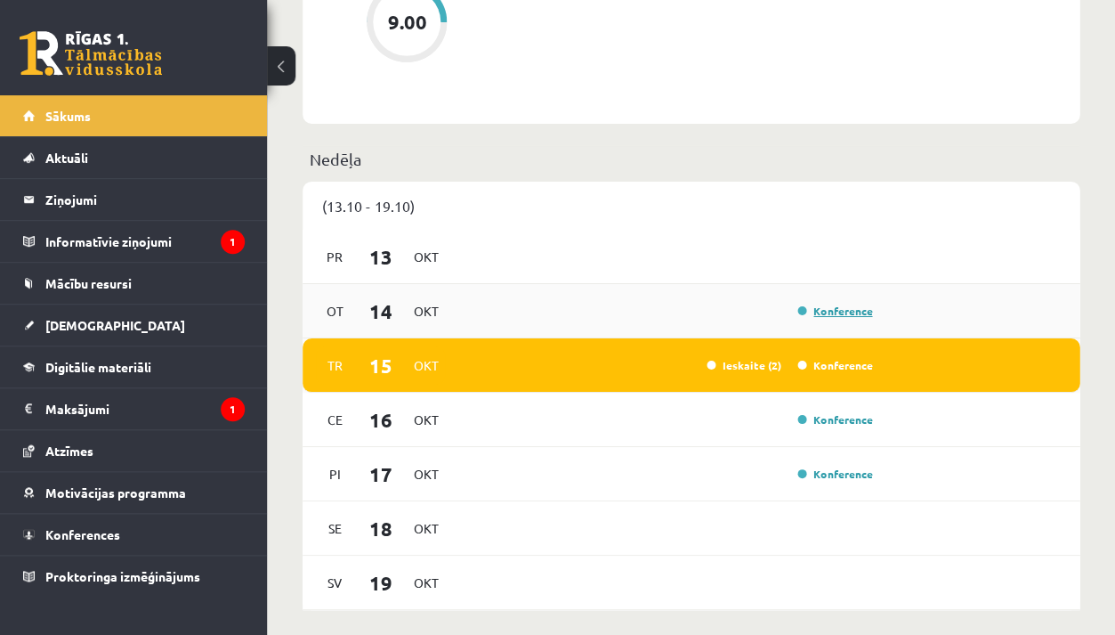
click at [855, 311] on link "Konference" at bounding box center [835, 311] width 75 height 14
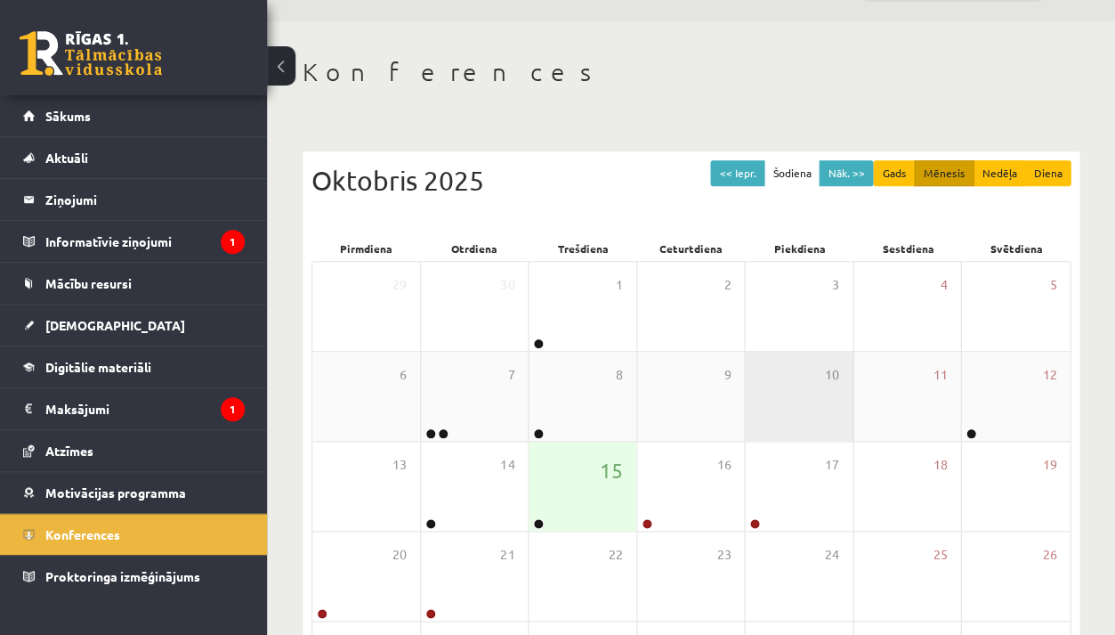
scroll to position [119, 0]
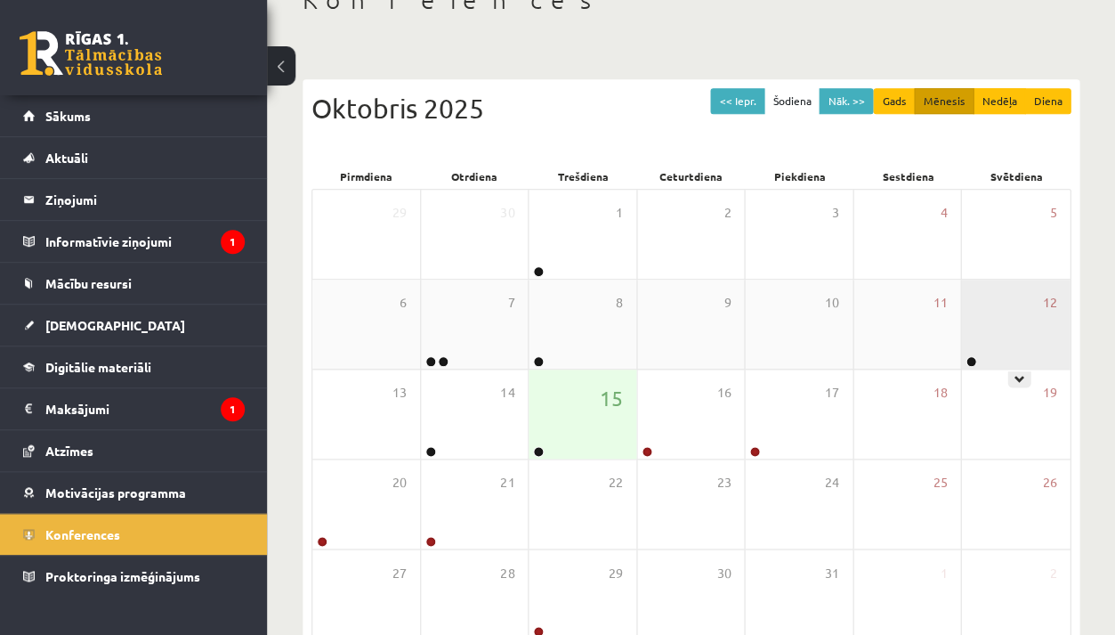
click at [1031, 353] on div "12" at bounding box center [1015, 323] width 109 height 89
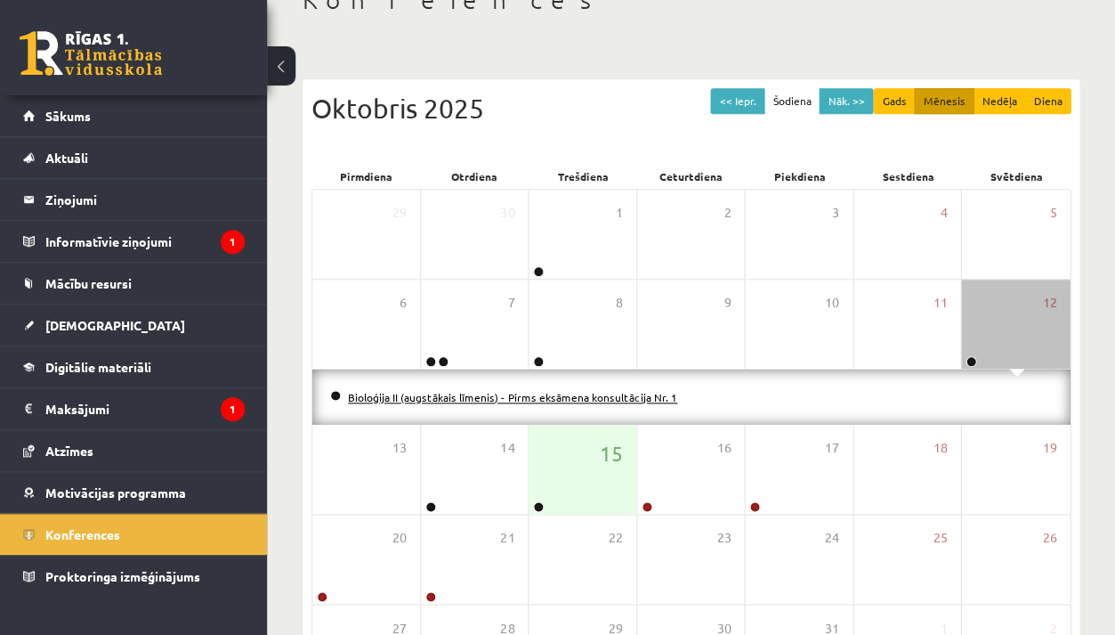
click at [572, 399] on link "Bioloģija II (augstākais līmenis) - Pirms eksāmena konsultācija Nr. 1" at bounding box center [512, 397] width 329 height 14
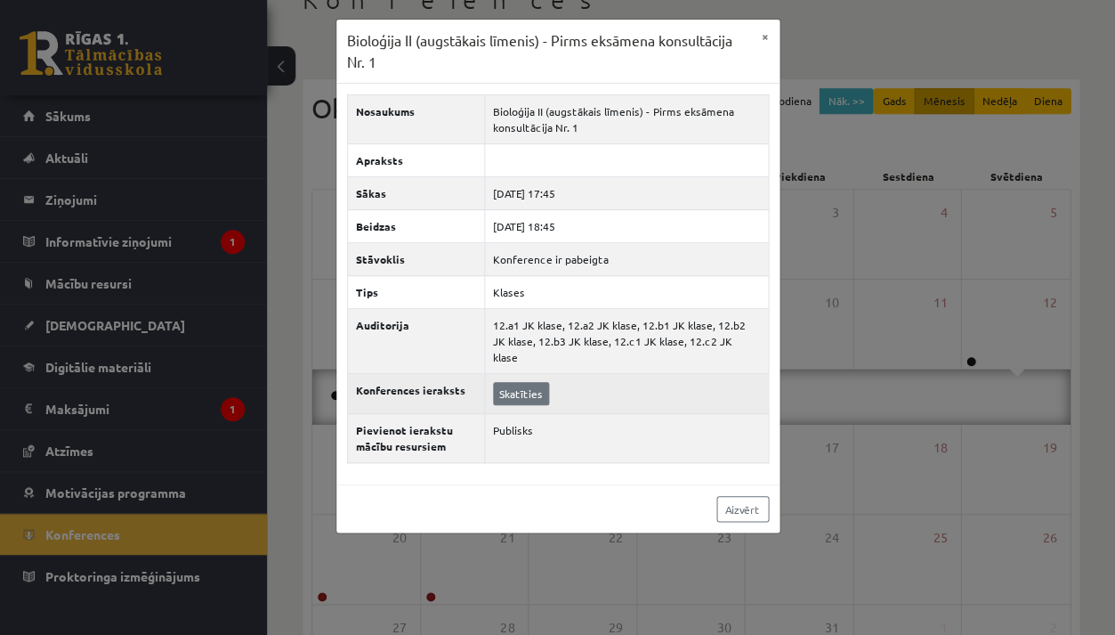
click at [522, 382] on link "Skatīties" at bounding box center [521, 393] width 56 height 23
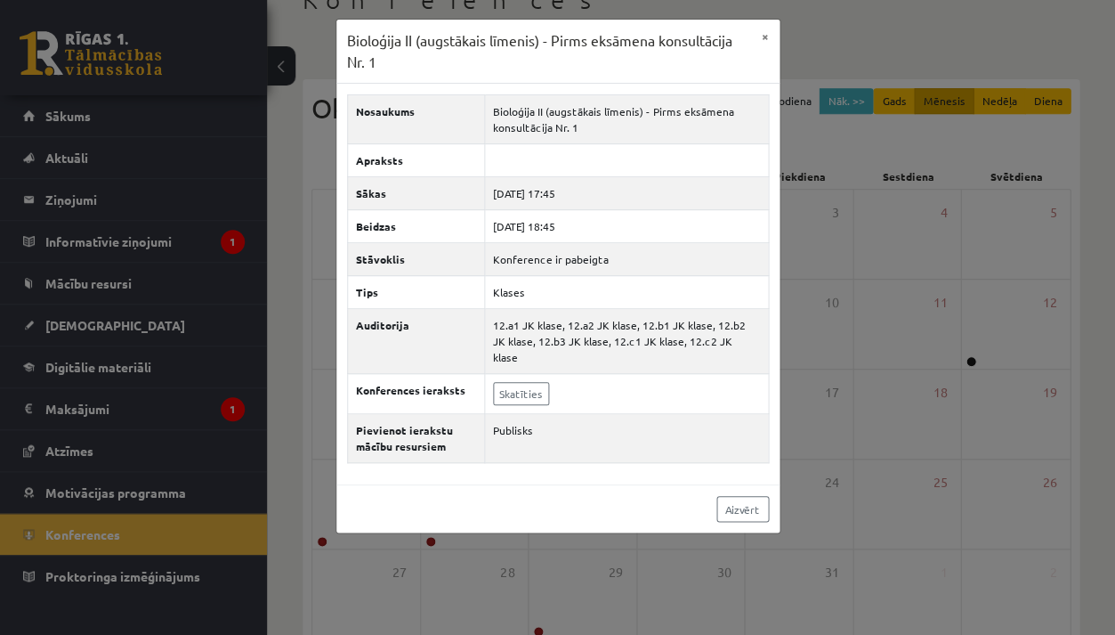
click at [1002, 39] on div "Bioloģija II (augstākais līmenis) - Pirms eksāmena konsultācija Nr. 1 × Nosauku…" at bounding box center [557, 317] width 1115 height 635
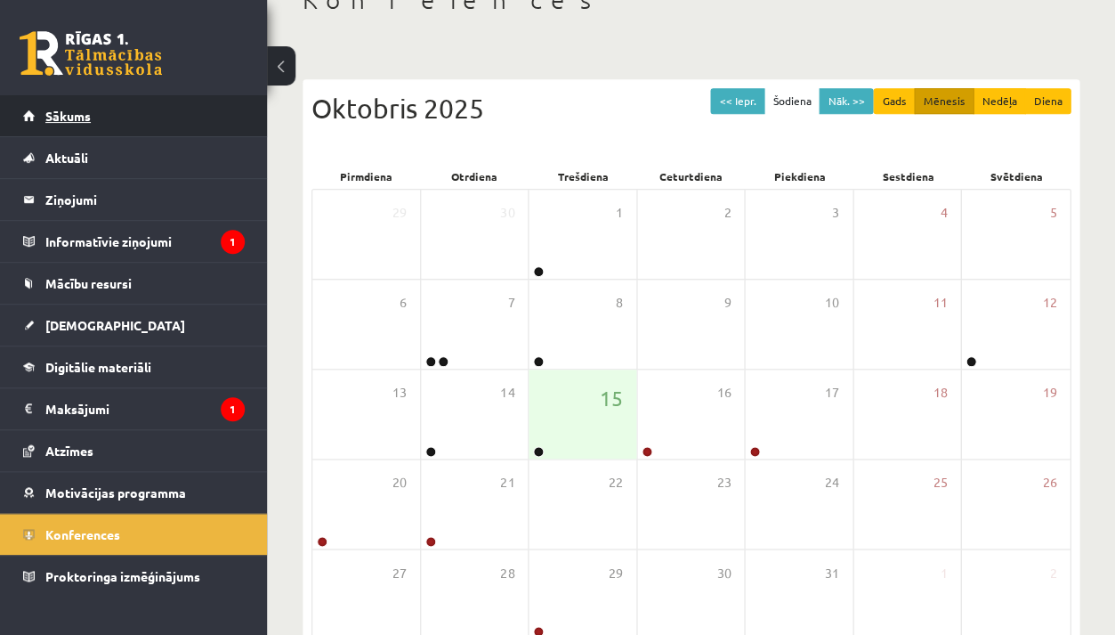
click at [113, 125] on link "Sākums" at bounding box center [134, 115] width 222 height 41
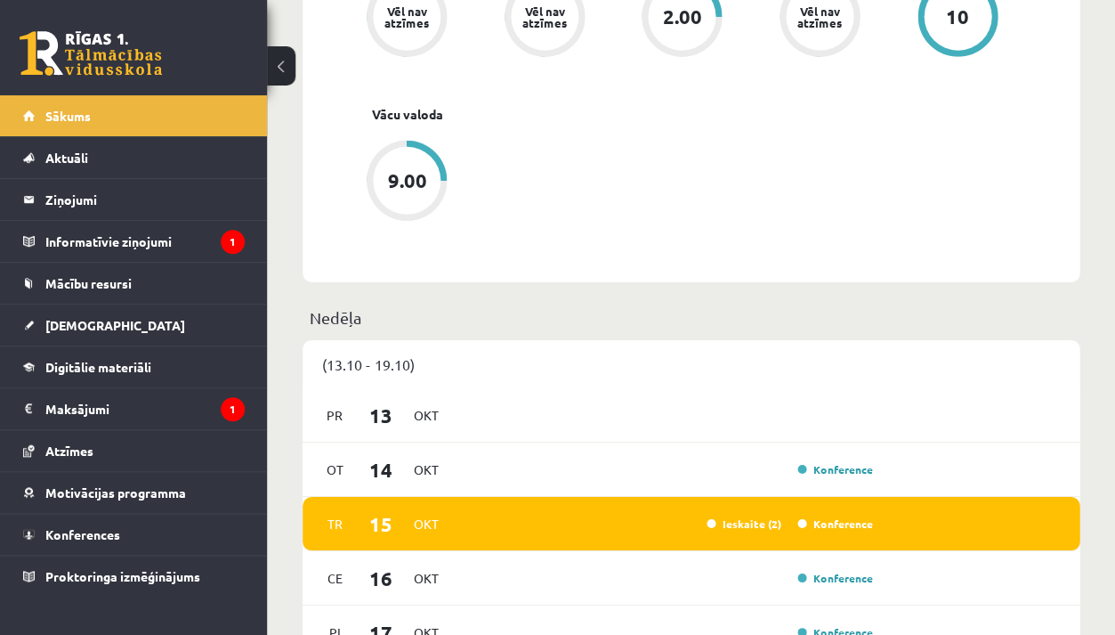
scroll to position [1157, 0]
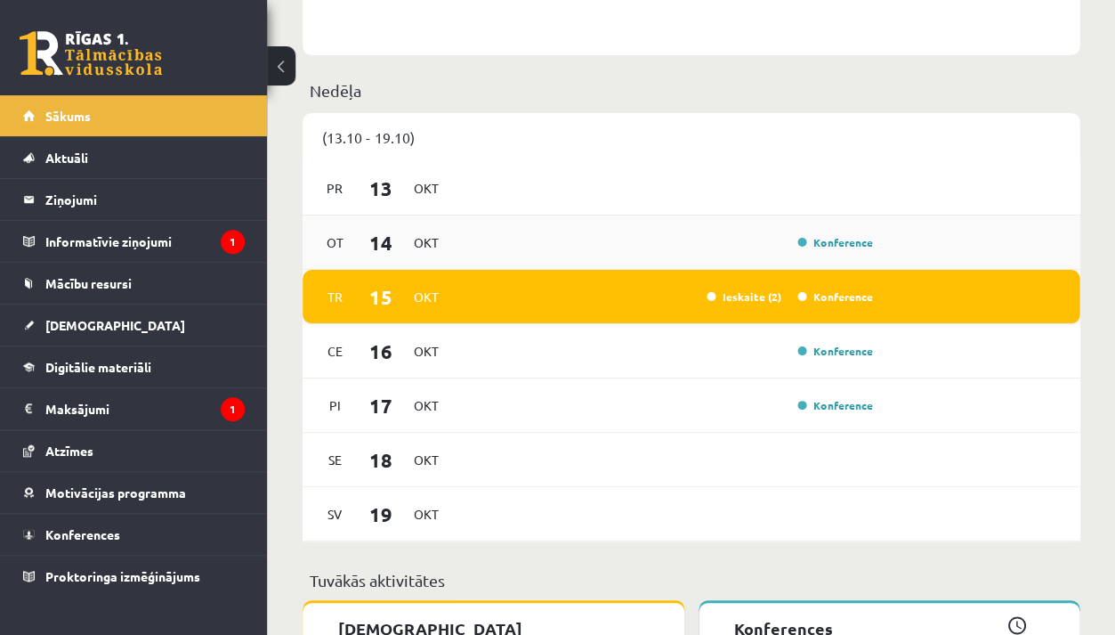
click at [846, 237] on link "Konference" at bounding box center [835, 242] width 75 height 14
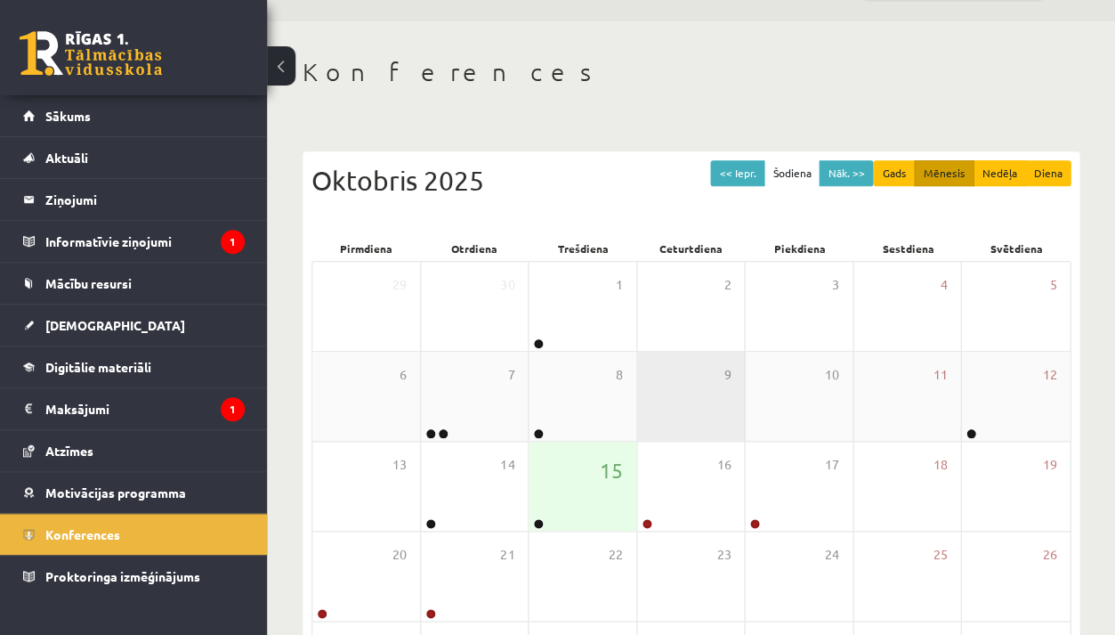
scroll to position [69, 0]
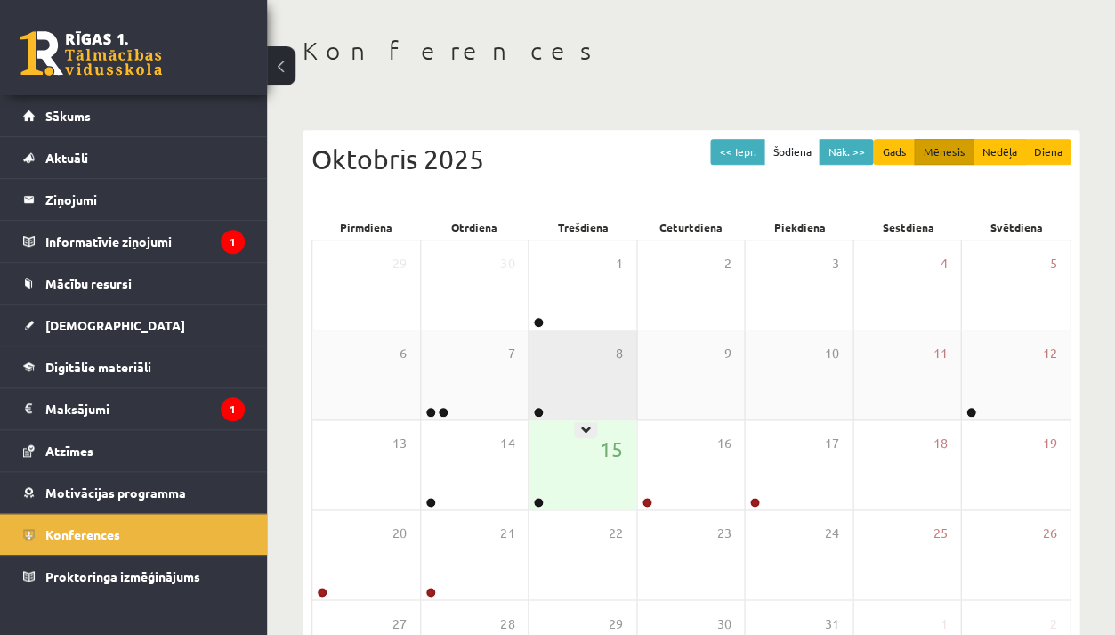
click at [593, 397] on div "8" at bounding box center [583, 374] width 108 height 89
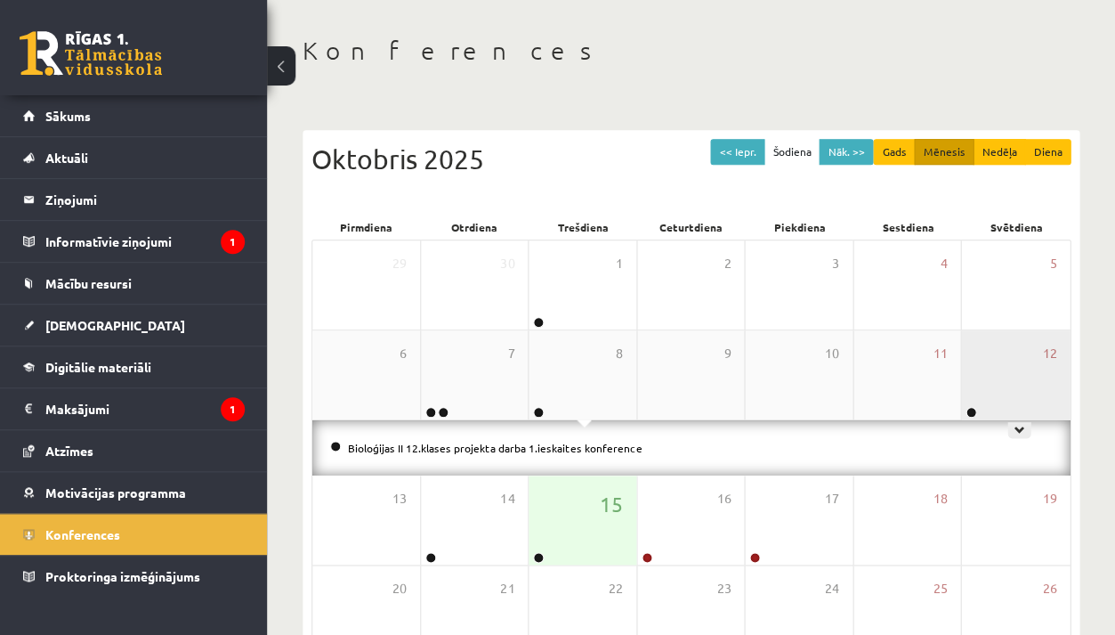
click at [1035, 368] on div "12" at bounding box center [1015, 374] width 109 height 89
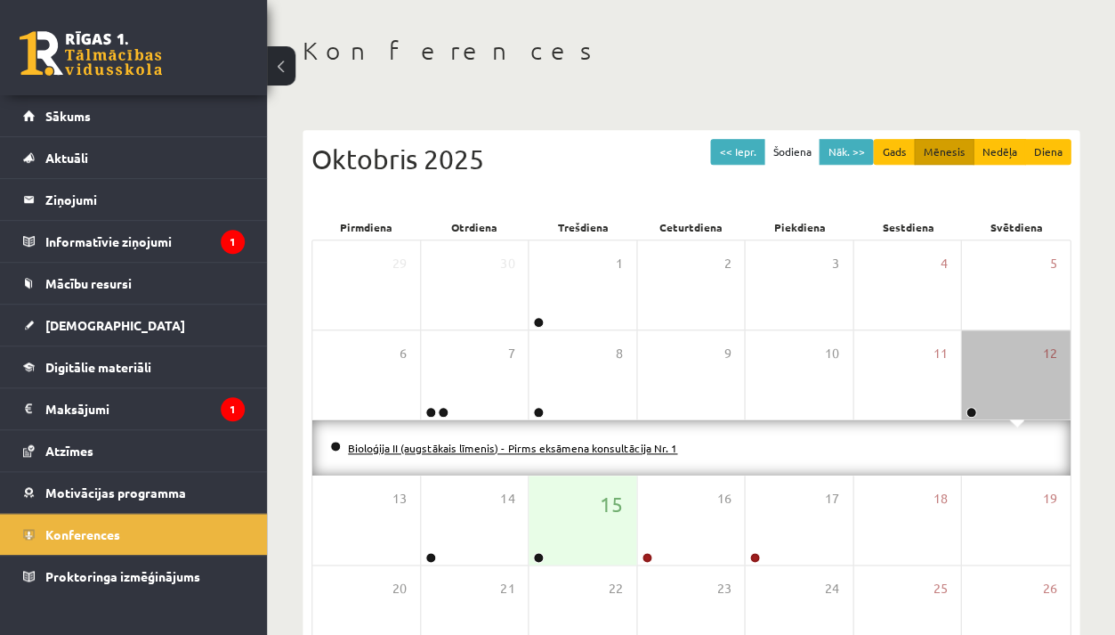
click at [563, 445] on link "Bioloģija II (augstākais līmenis) - Pirms eksāmena konsultācija Nr. 1" at bounding box center [512, 448] width 329 height 14
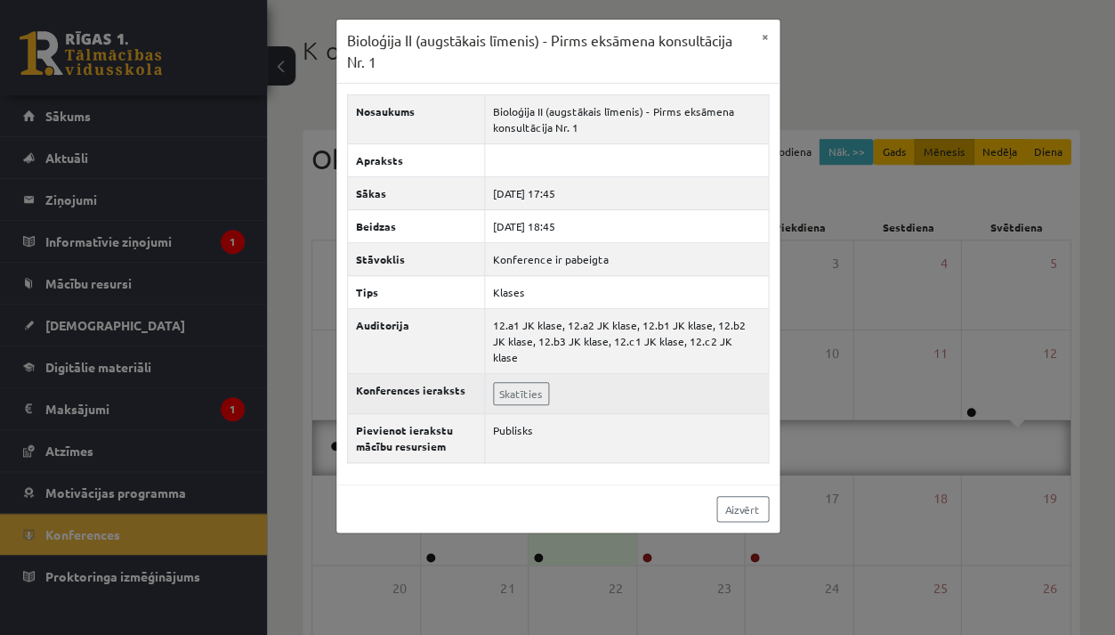
click at [484, 383] on td "Skatīties" at bounding box center [626, 394] width 284 height 40
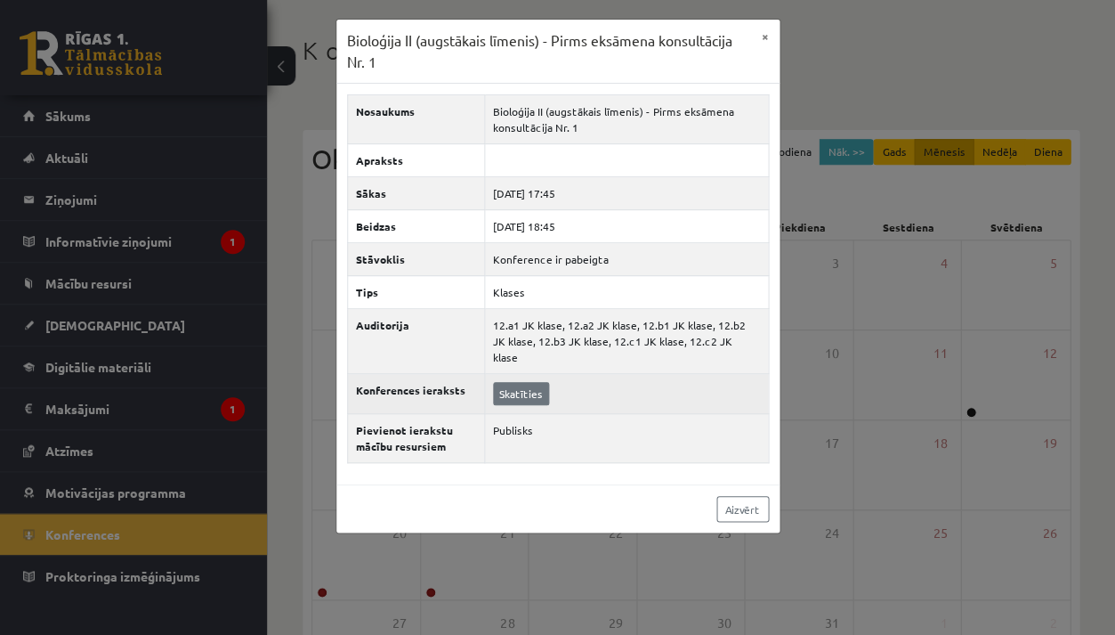
click at [493, 382] on link "Skatīties" at bounding box center [521, 393] width 56 height 23
